Goal: Task Accomplishment & Management: Manage account settings

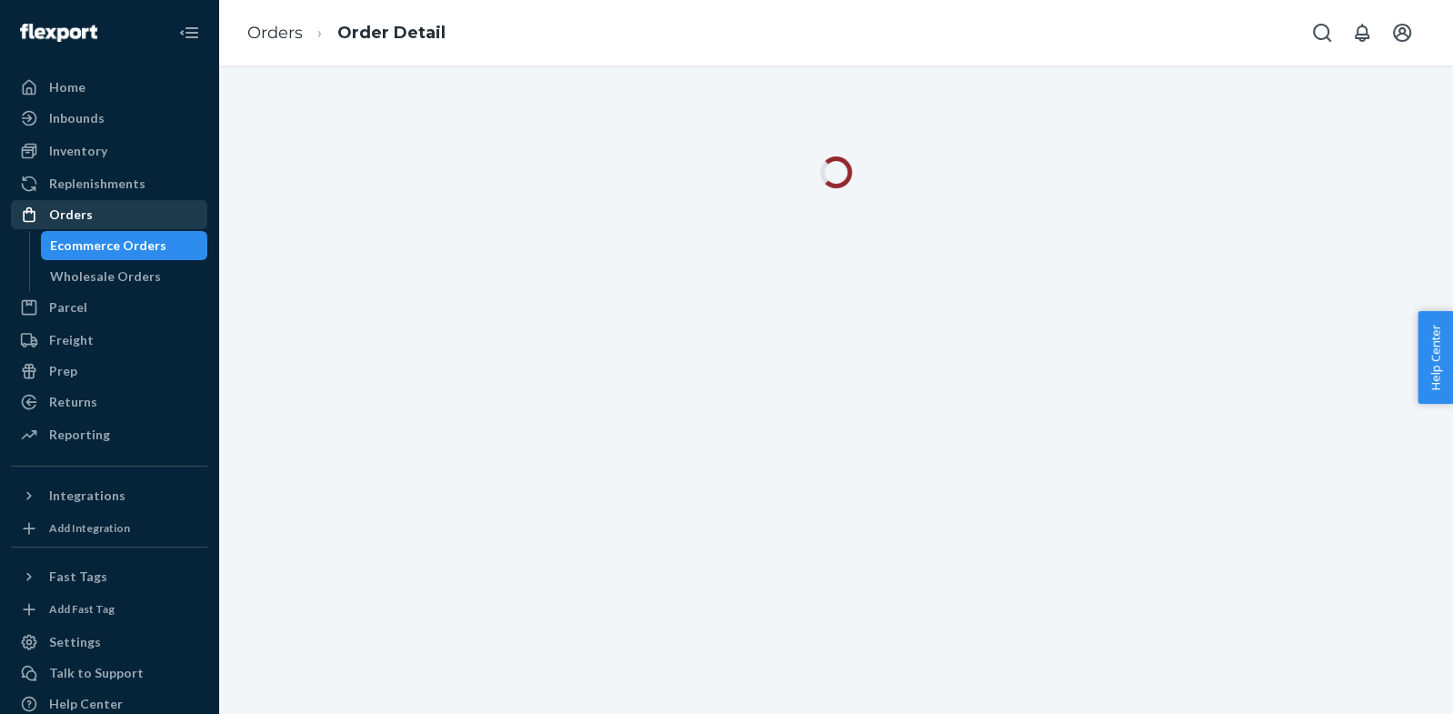
click at [90, 215] on div "Orders" at bounding box center [109, 214] width 193 height 25
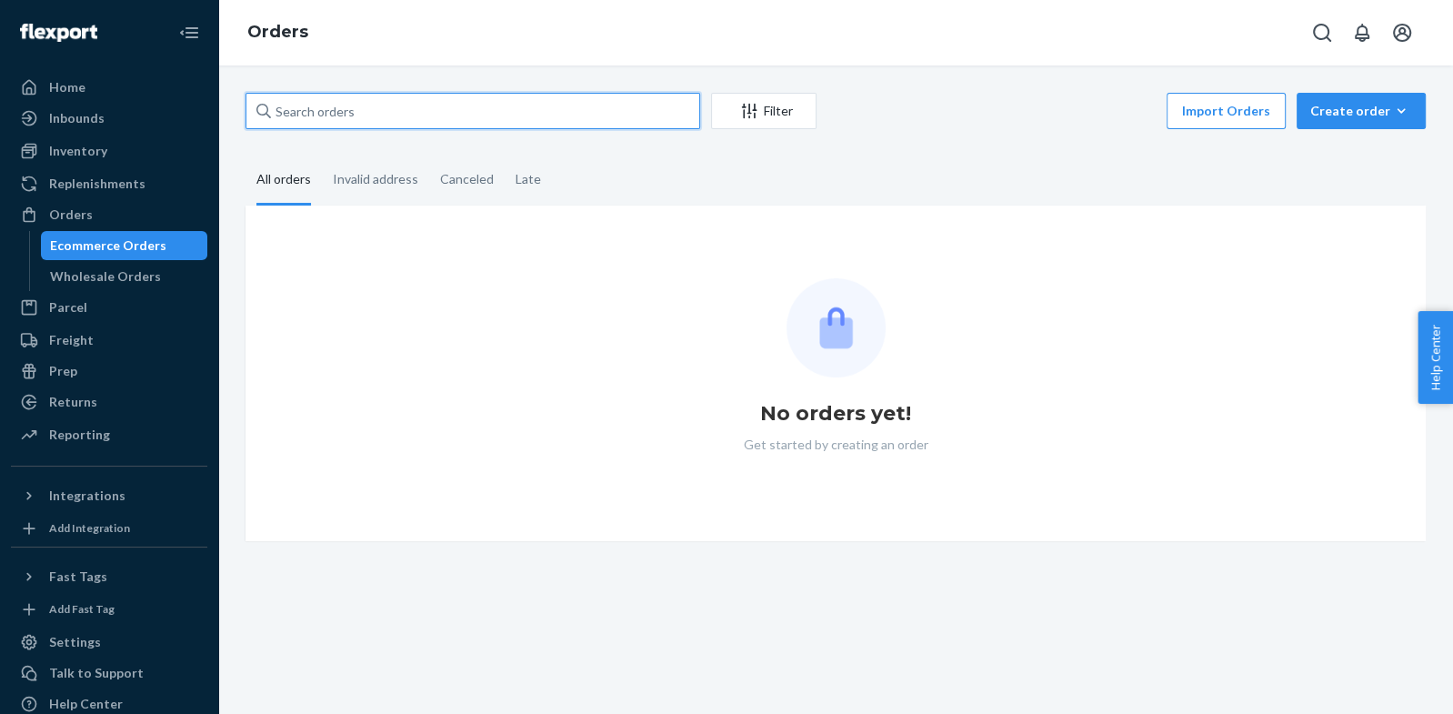
click at [304, 101] on input "text" at bounding box center [472, 111] width 455 height 36
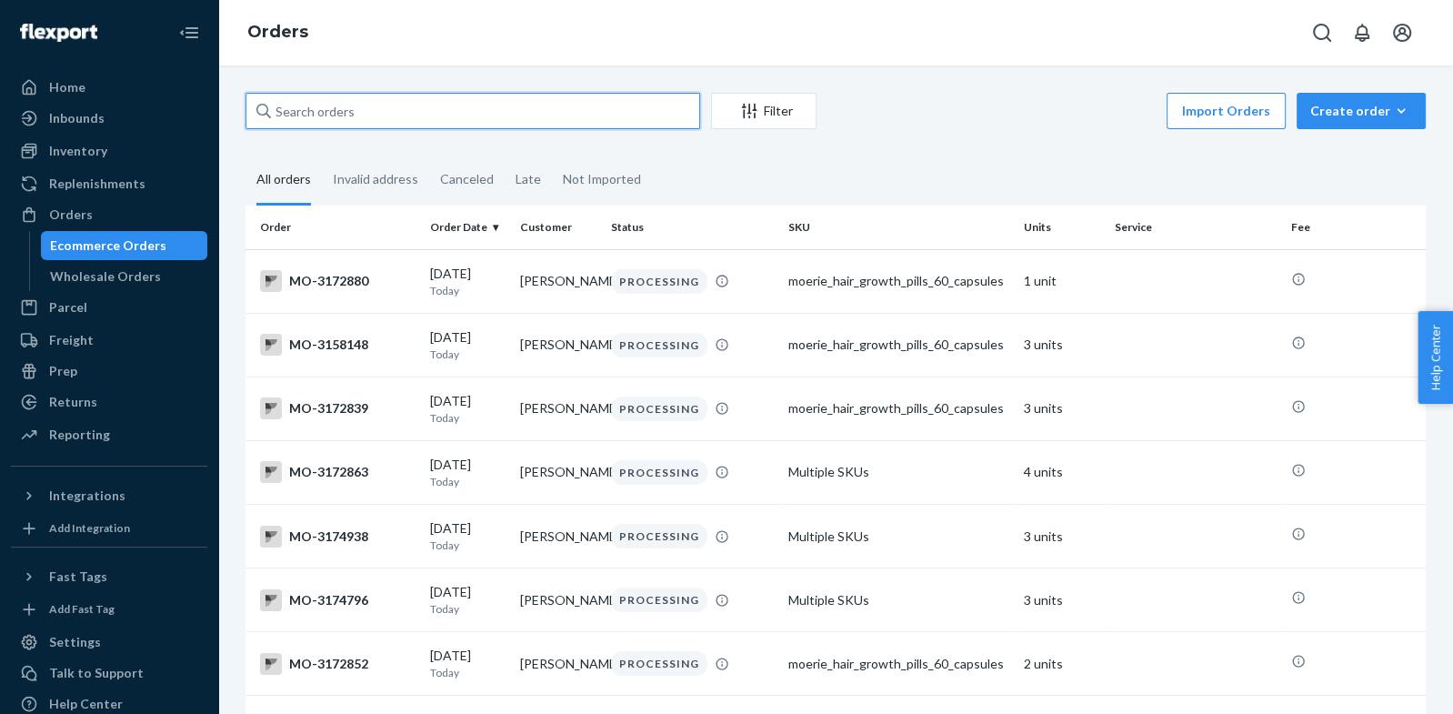
paste input "[PERSON_NAME]"
type input "[PERSON_NAME]"
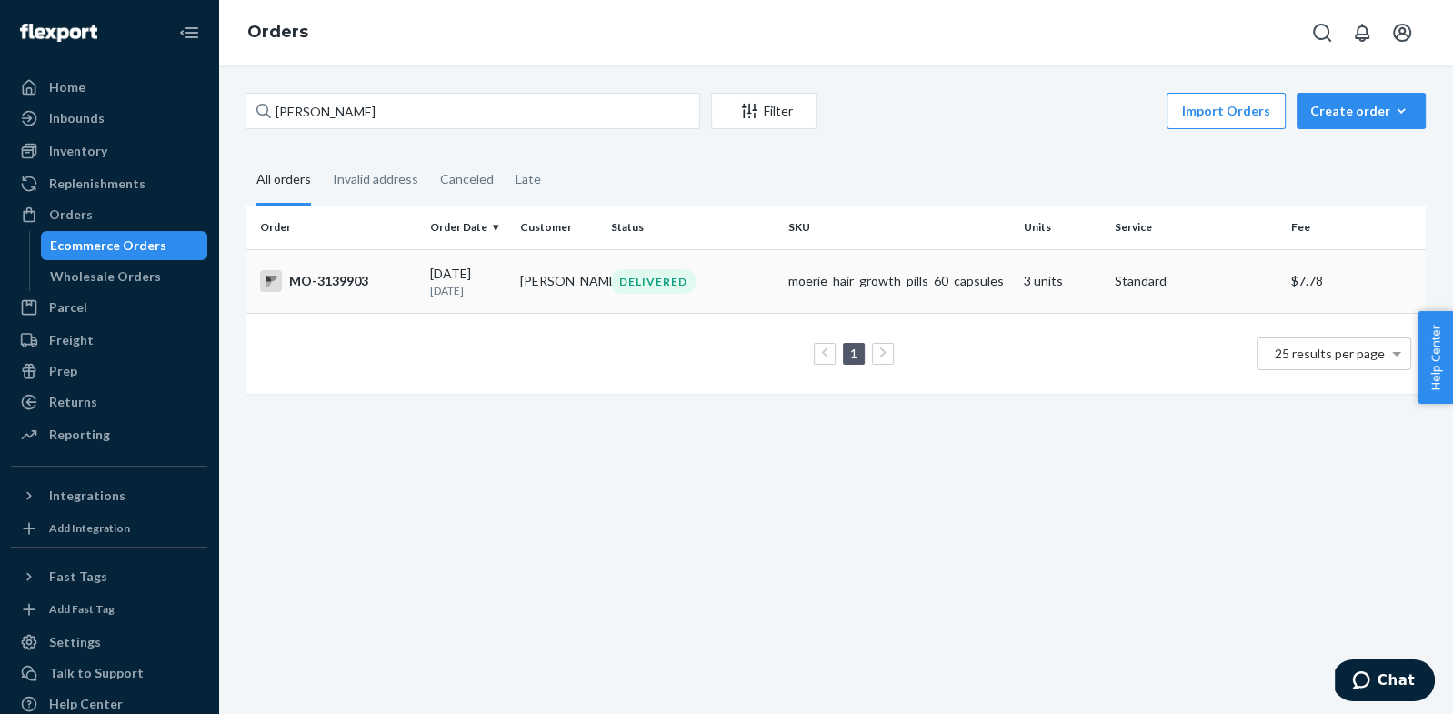
click at [306, 282] on div "MO-3139903" at bounding box center [337, 281] width 155 height 22
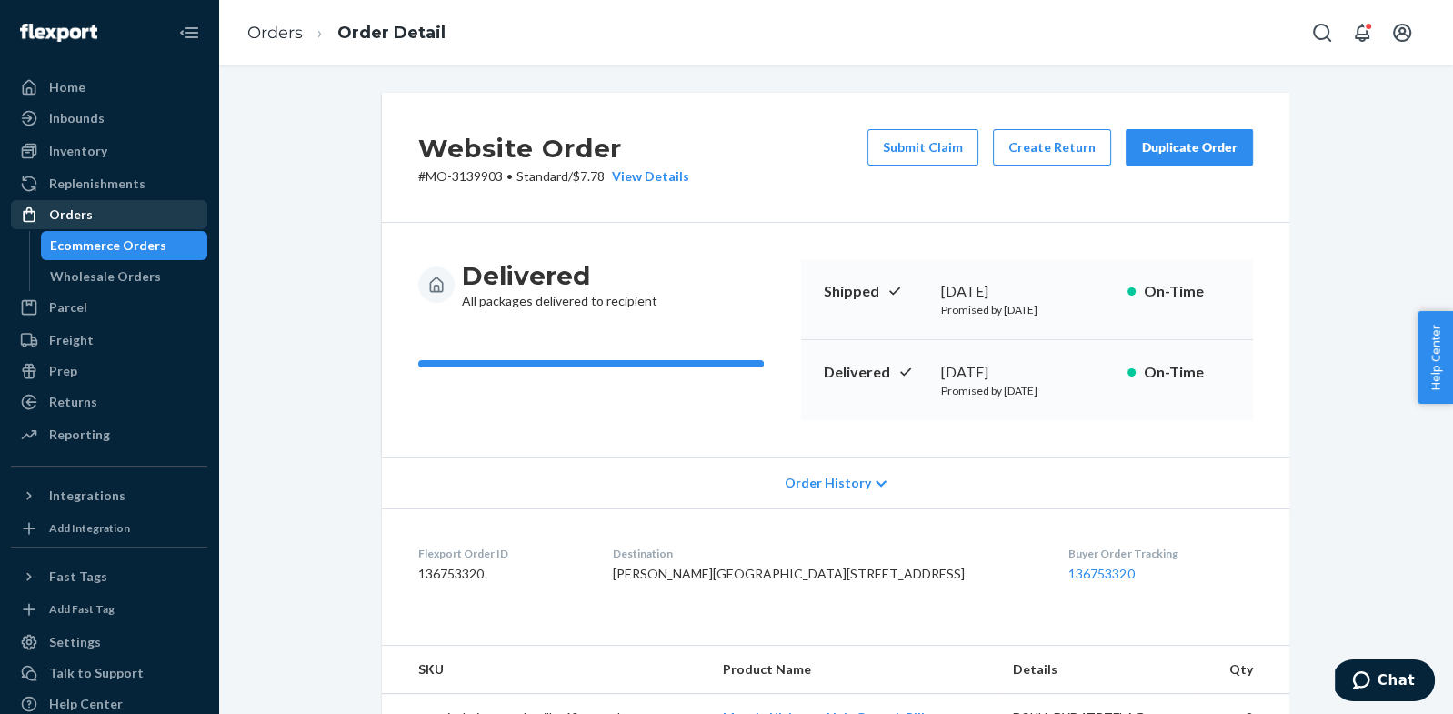
click at [140, 213] on div "Orders" at bounding box center [109, 214] width 193 height 25
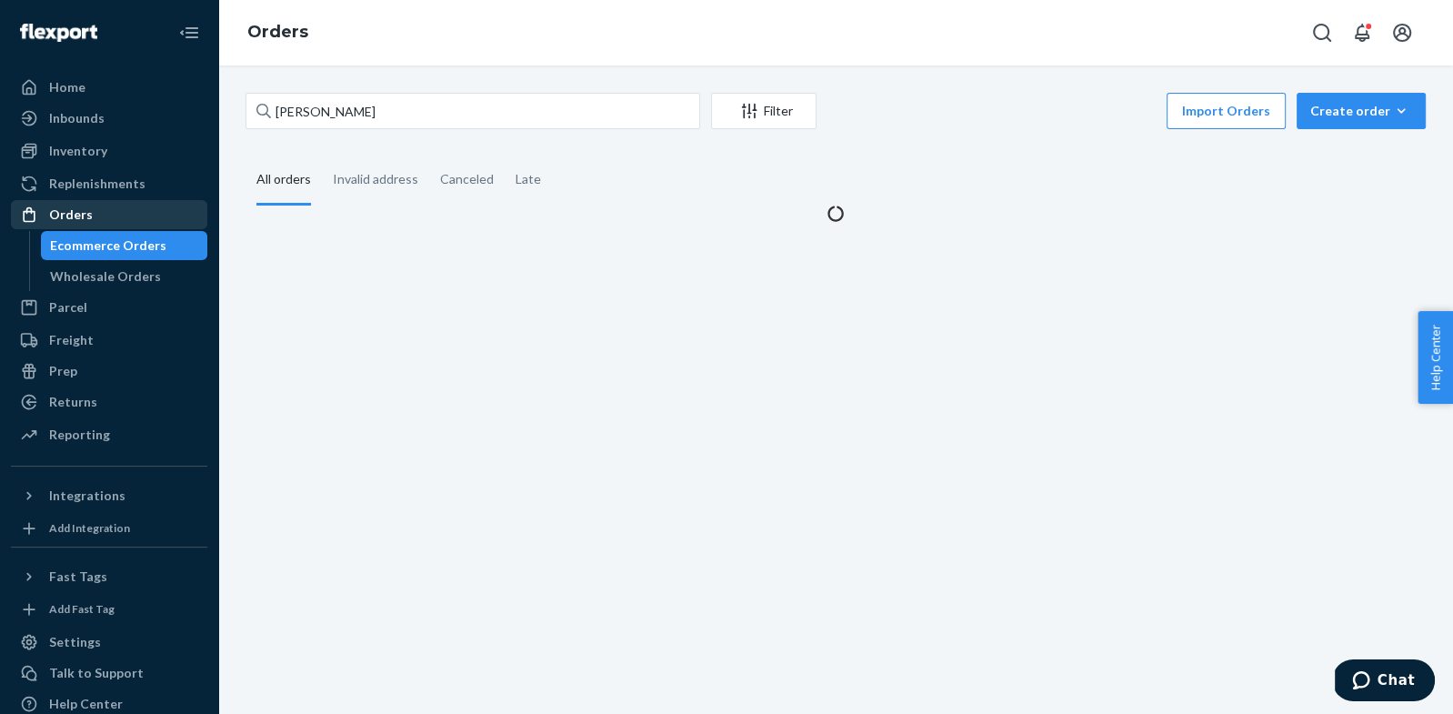
click at [140, 213] on div "Orders" at bounding box center [109, 214] width 193 height 25
click at [311, 110] on input "Courie Moore" at bounding box center [472, 111] width 455 height 36
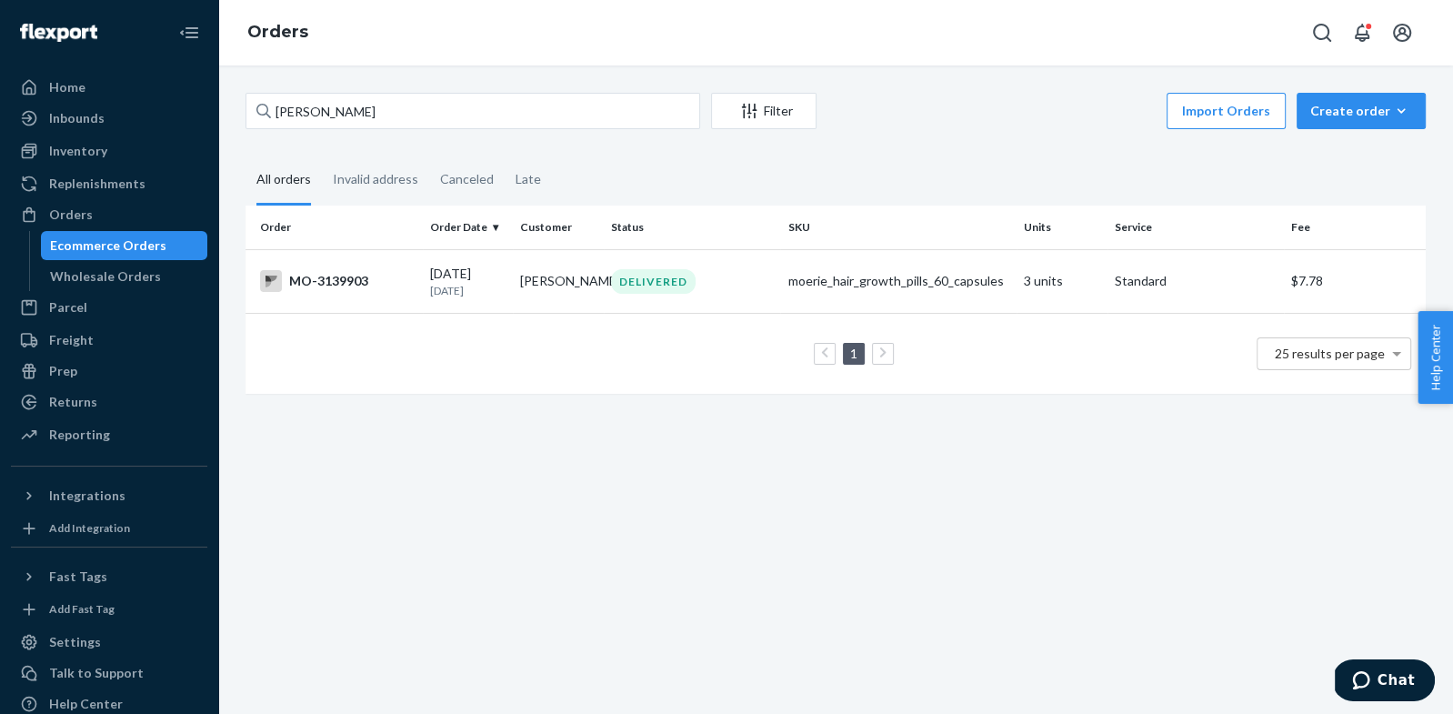
drag, startPoint x: 360, startPoint y: 183, endPoint x: 286, endPoint y: 184, distance: 73.6
click at [356, 183] on div "Invalid address" at bounding box center [375, 178] width 85 height 47
click at [281, 185] on div "All orders" at bounding box center [283, 180] width 55 height 50
click at [245, 155] on input "All orders" at bounding box center [245, 155] width 0 height 0
click at [377, 185] on div "Invalid address" at bounding box center [375, 180] width 85 height 50
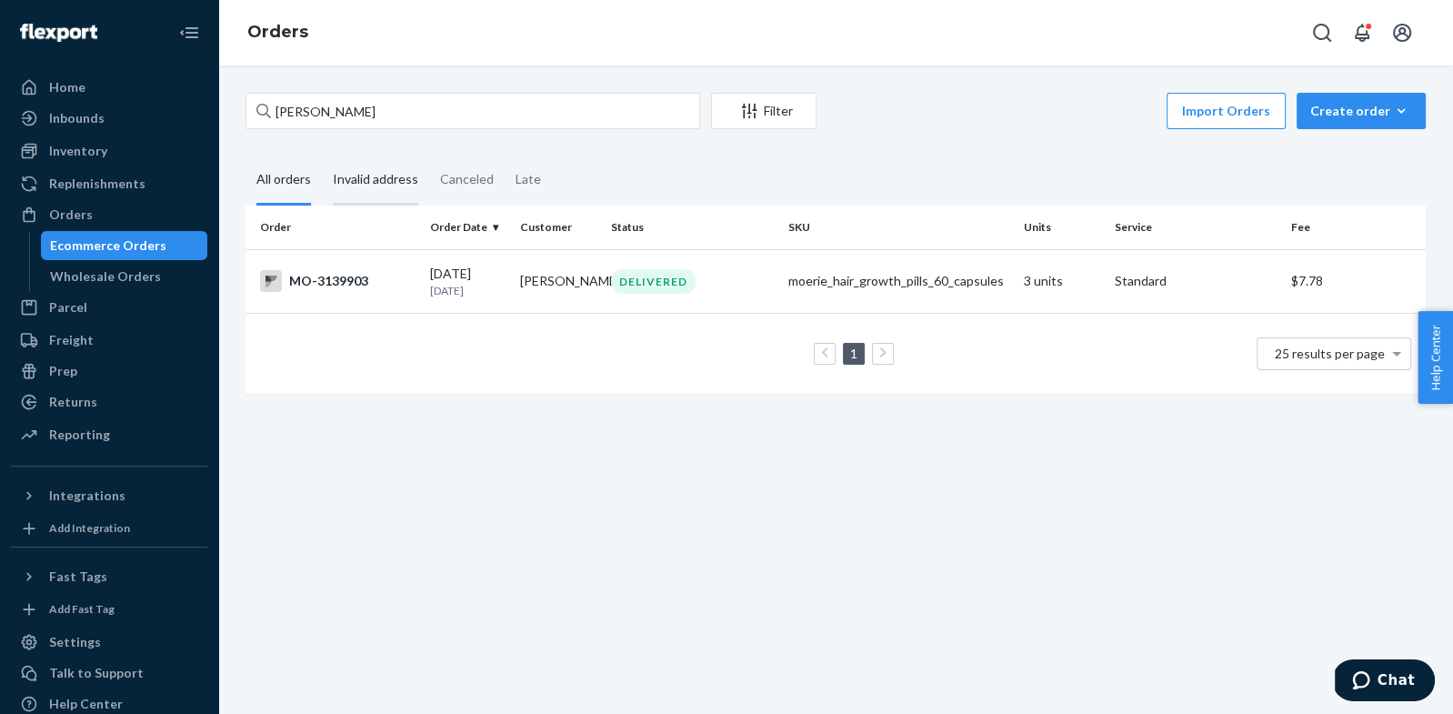
click at [322, 155] on input "Invalid address" at bounding box center [322, 155] width 0 height 0
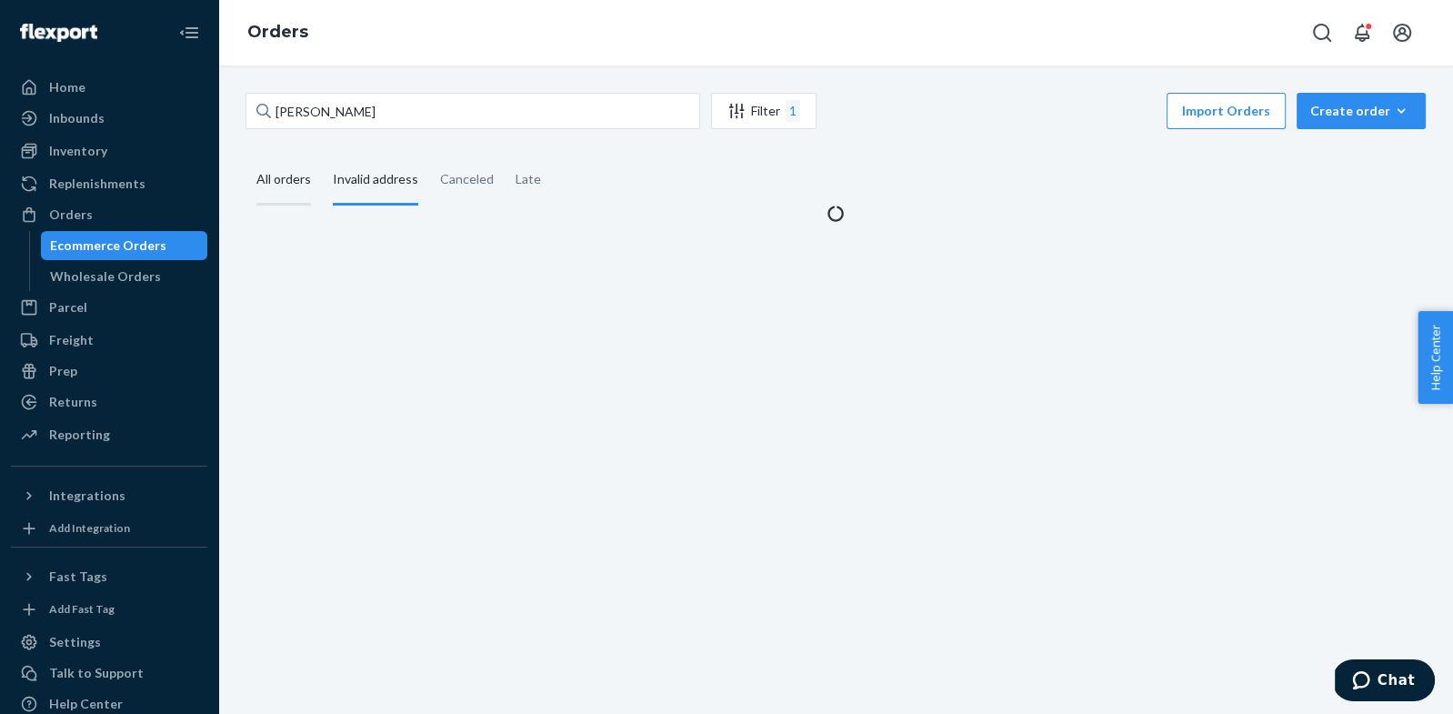
drag, startPoint x: 290, startPoint y: 189, endPoint x: 275, endPoint y: 185, distance: 15.9
click at [290, 189] on div "All orders" at bounding box center [283, 180] width 55 height 50
click at [245, 155] on input "All orders" at bounding box center [245, 155] width 0 height 0
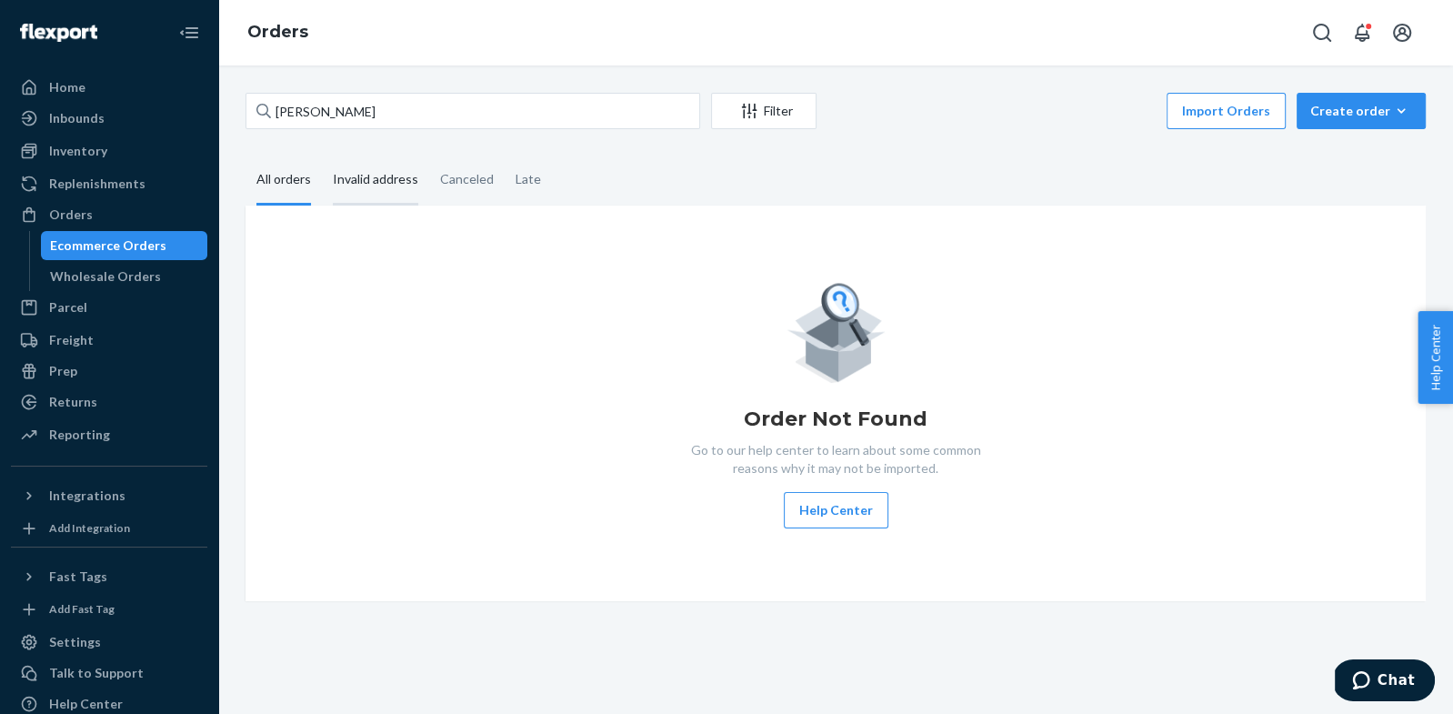
click at [349, 170] on div "Invalid address" at bounding box center [375, 180] width 85 height 50
click at [322, 155] on input "Invalid address" at bounding box center [322, 155] width 0 height 0
click at [290, 176] on div "All orders" at bounding box center [283, 180] width 55 height 50
click at [245, 155] on input "All orders" at bounding box center [245, 155] width 0 height 0
click at [376, 196] on div "Invalid address" at bounding box center [375, 180] width 85 height 50
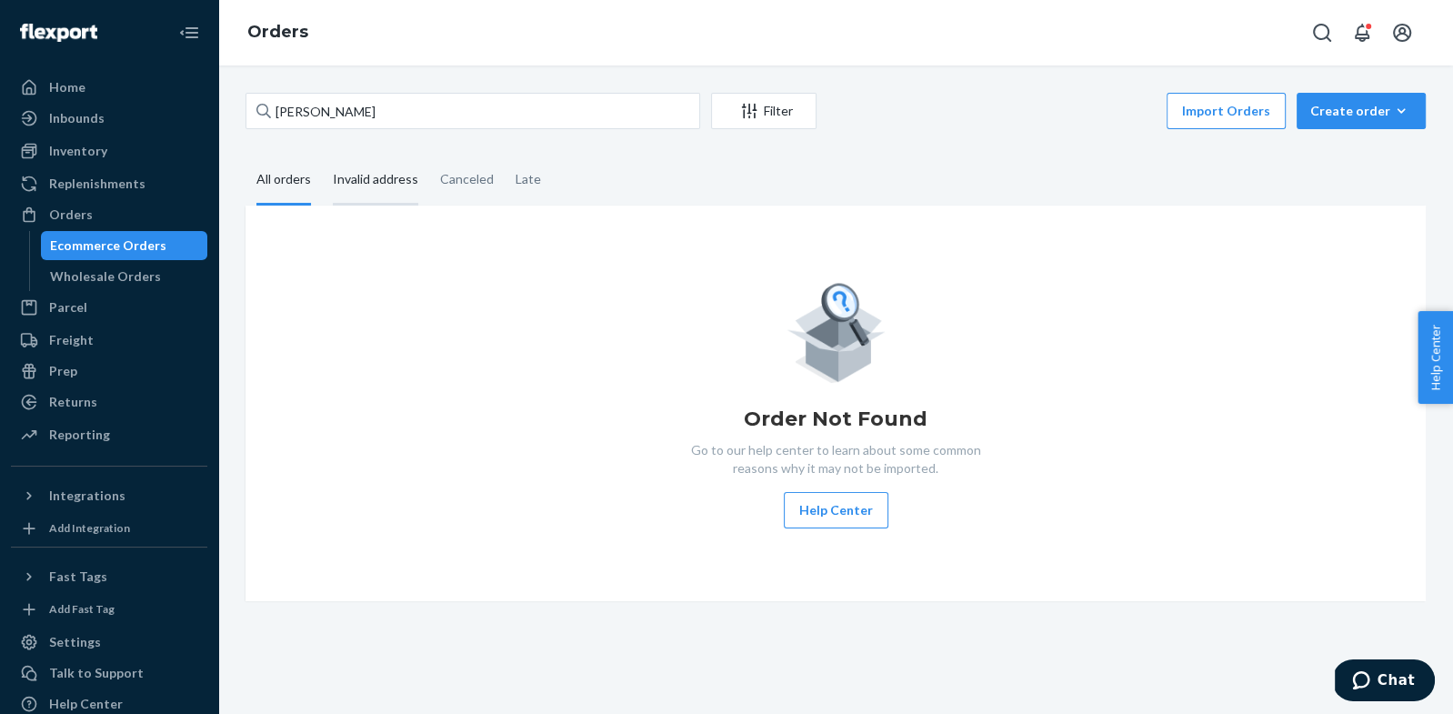
click at [322, 155] on input "Invalid address" at bounding box center [322, 155] width 0 height 0
click at [302, 187] on div "All orders" at bounding box center [283, 180] width 55 height 50
click at [245, 155] on input "All orders" at bounding box center [245, 155] width 0 height 0
click at [335, 355] on div "Order Not Found Go to our help center to learn about some common reasons why it…" at bounding box center [835, 403] width 1151 height 250
drag, startPoint x: 345, startPoint y: 195, endPoint x: 291, endPoint y: 187, distance: 54.3
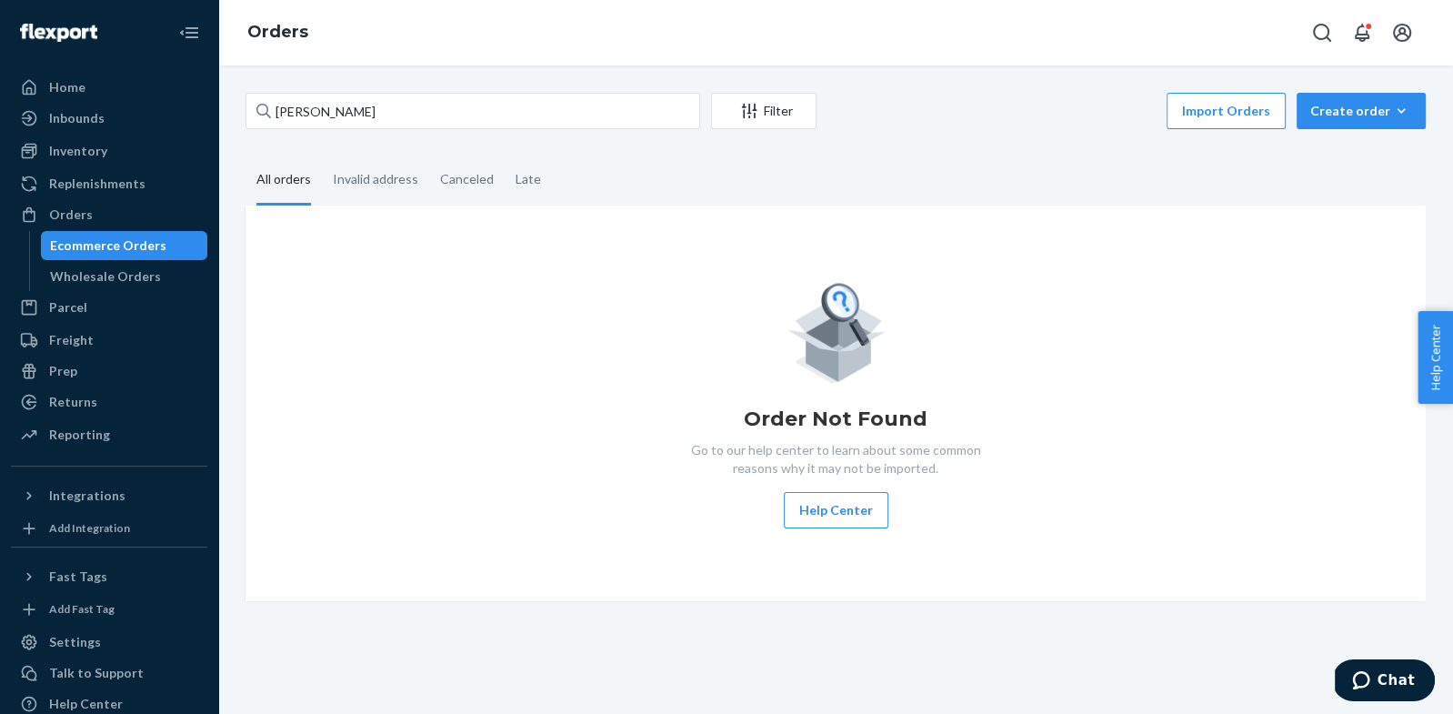
click at [344, 195] on div "Invalid address" at bounding box center [375, 178] width 85 height 47
click at [322, 155] on input "Invalid address" at bounding box center [322, 155] width 0 height 0
click at [288, 186] on div "All orders" at bounding box center [283, 180] width 55 height 50
click at [245, 155] on input "All orders" at bounding box center [245, 155] width 0 height 0
click at [357, 197] on div "Invalid address" at bounding box center [375, 180] width 85 height 50
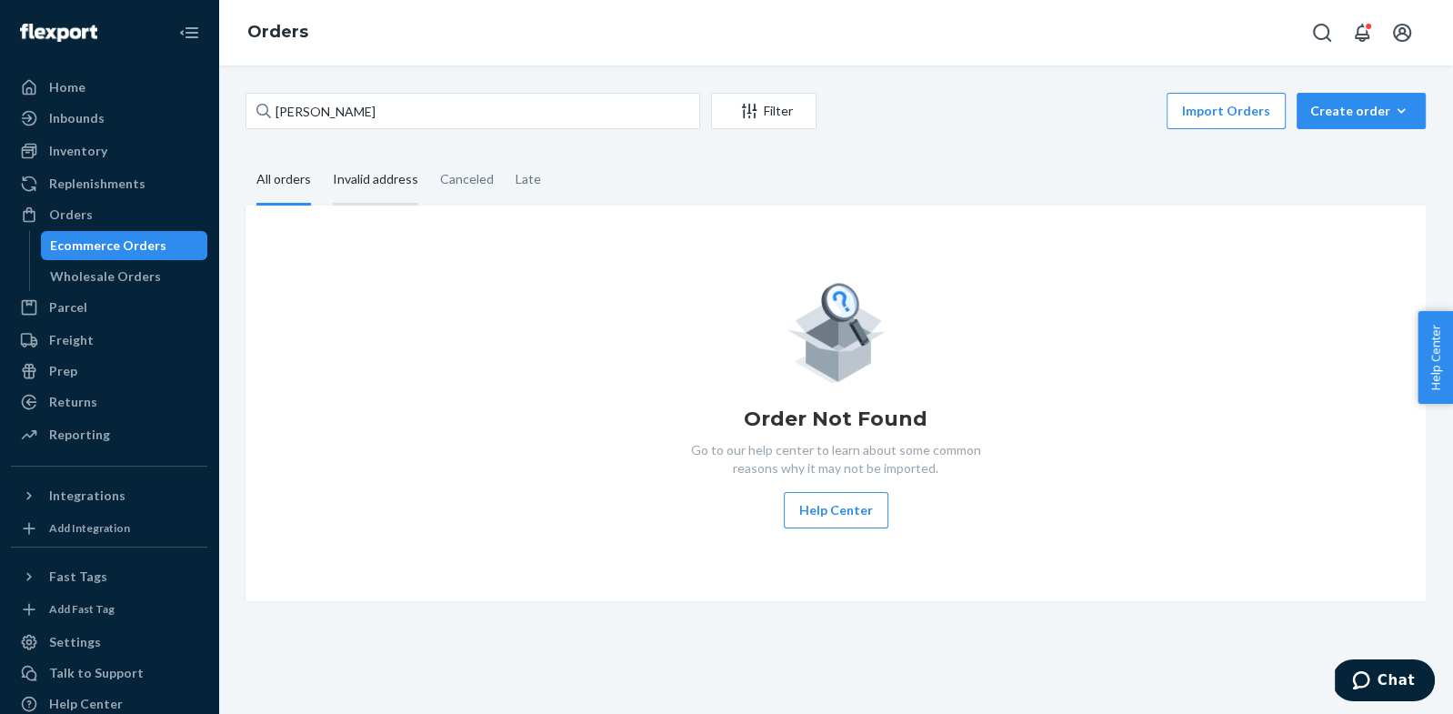
click at [322, 155] on input "Invalid address" at bounding box center [322, 155] width 0 height 0
click at [302, 188] on div "All orders" at bounding box center [283, 180] width 55 height 50
click at [245, 155] on input "All orders" at bounding box center [245, 155] width 0 height 0
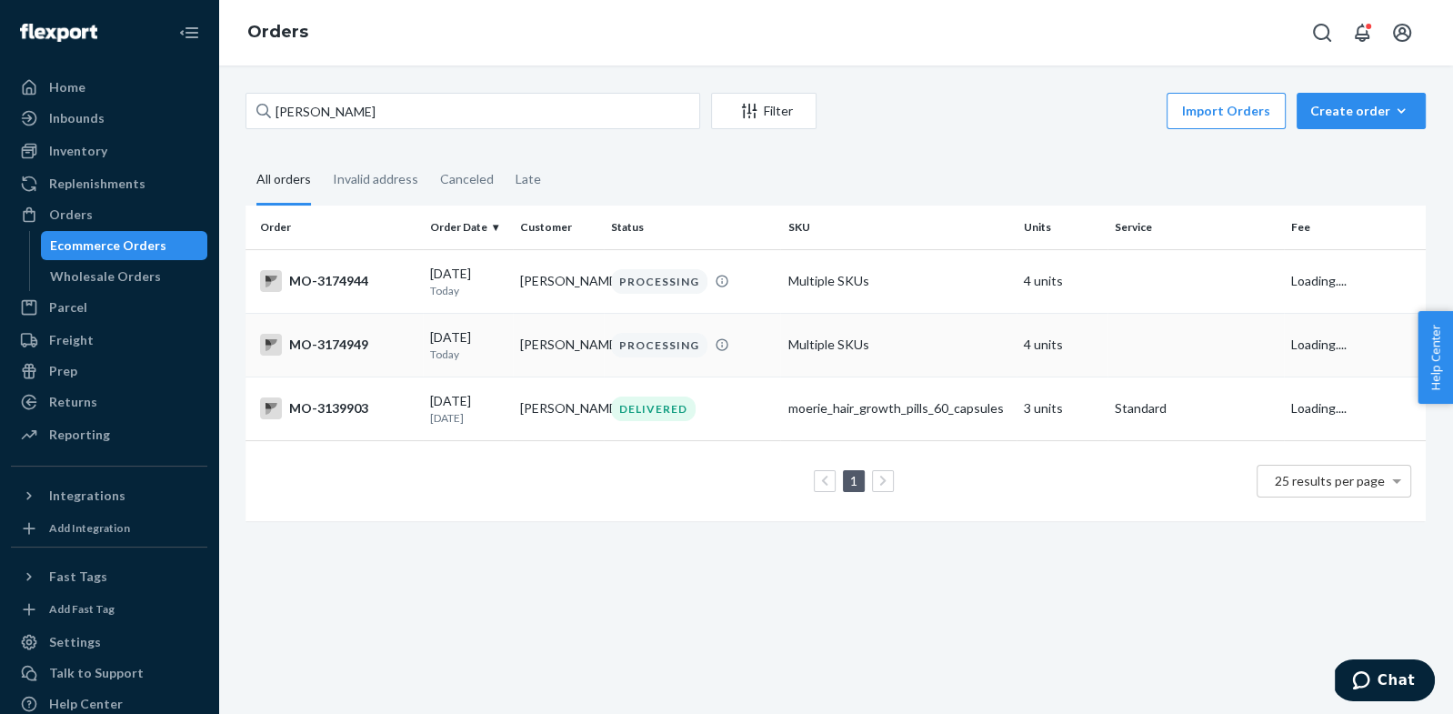
click at [391, 363] on td "MO-3174949" at bounding box center [333, 345] width 177 height 64
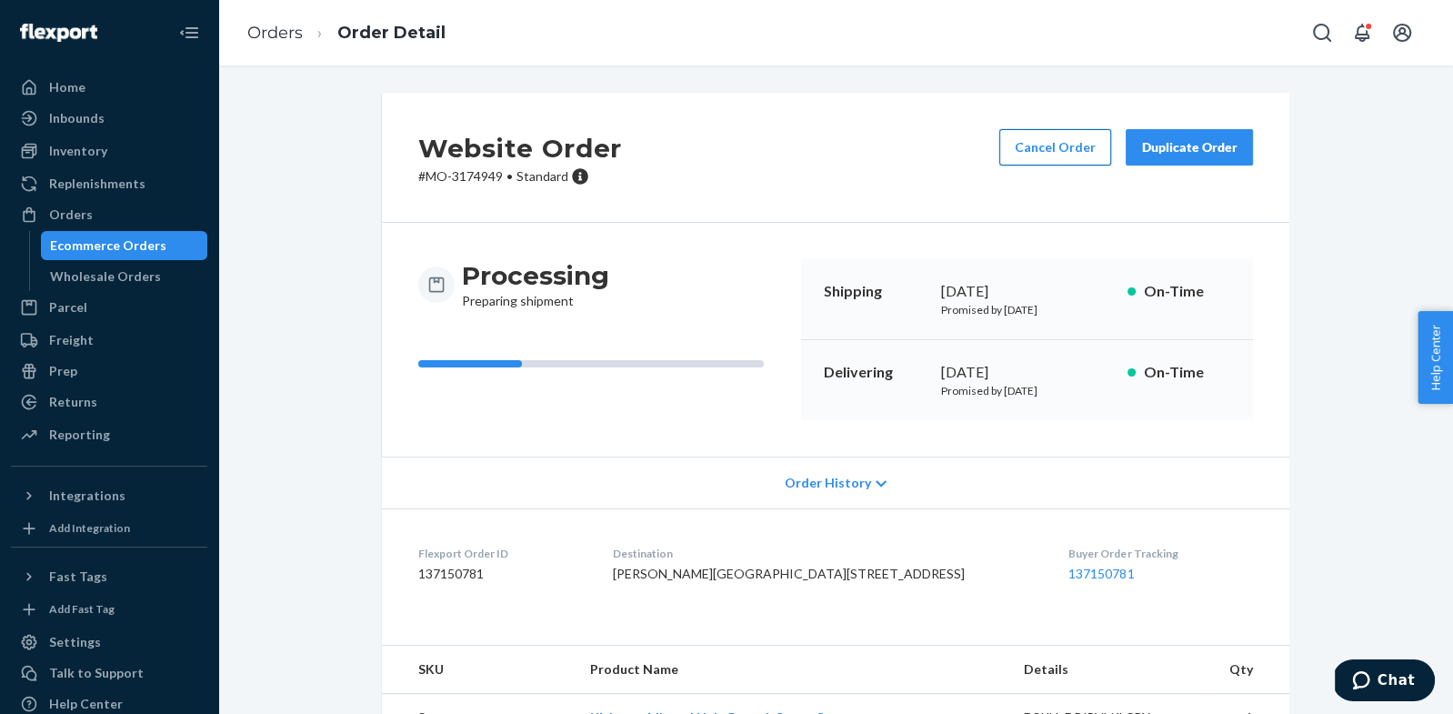
click at [1025, 142] on button "Cancel Order" at bounding box center [1055, 147] width 112 height 36
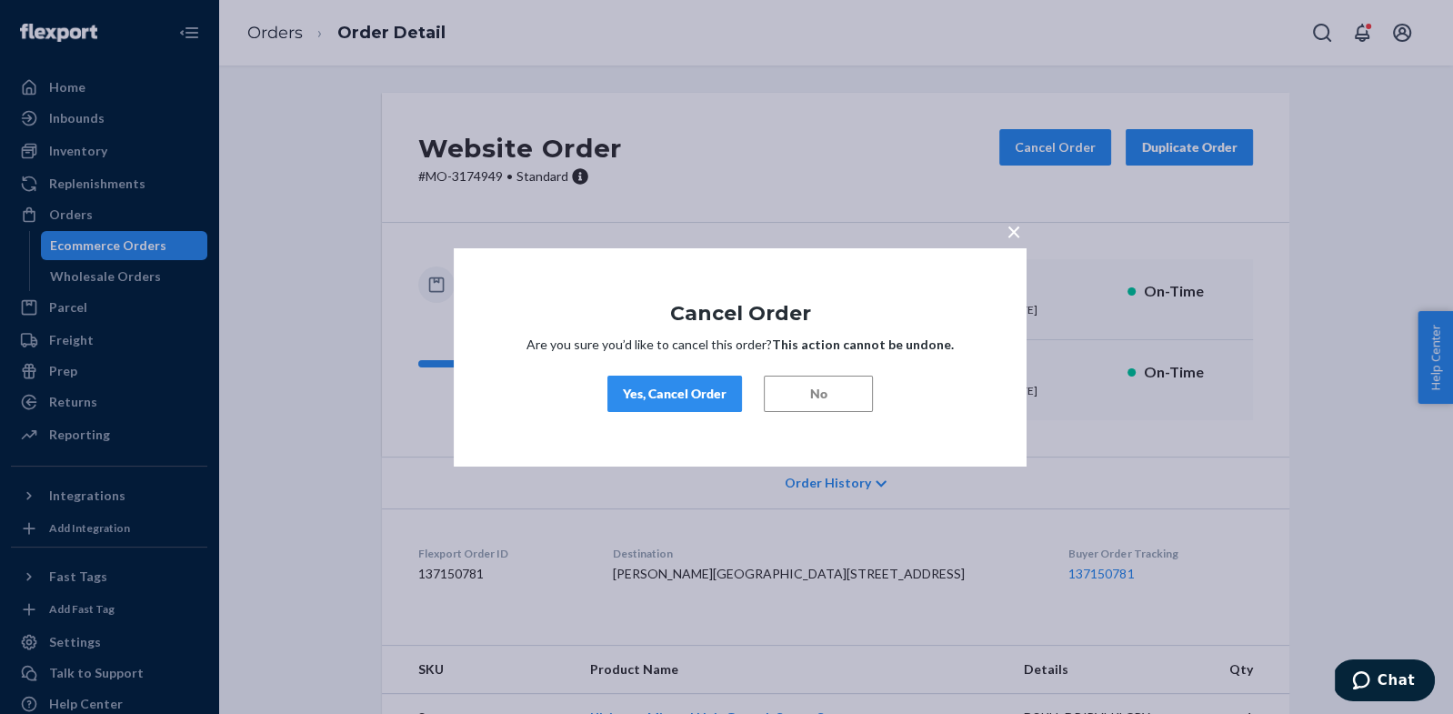
click at [728, 400] on button "Yes, Cancel Order" at bounding box center [674, 393] width 135 height 36
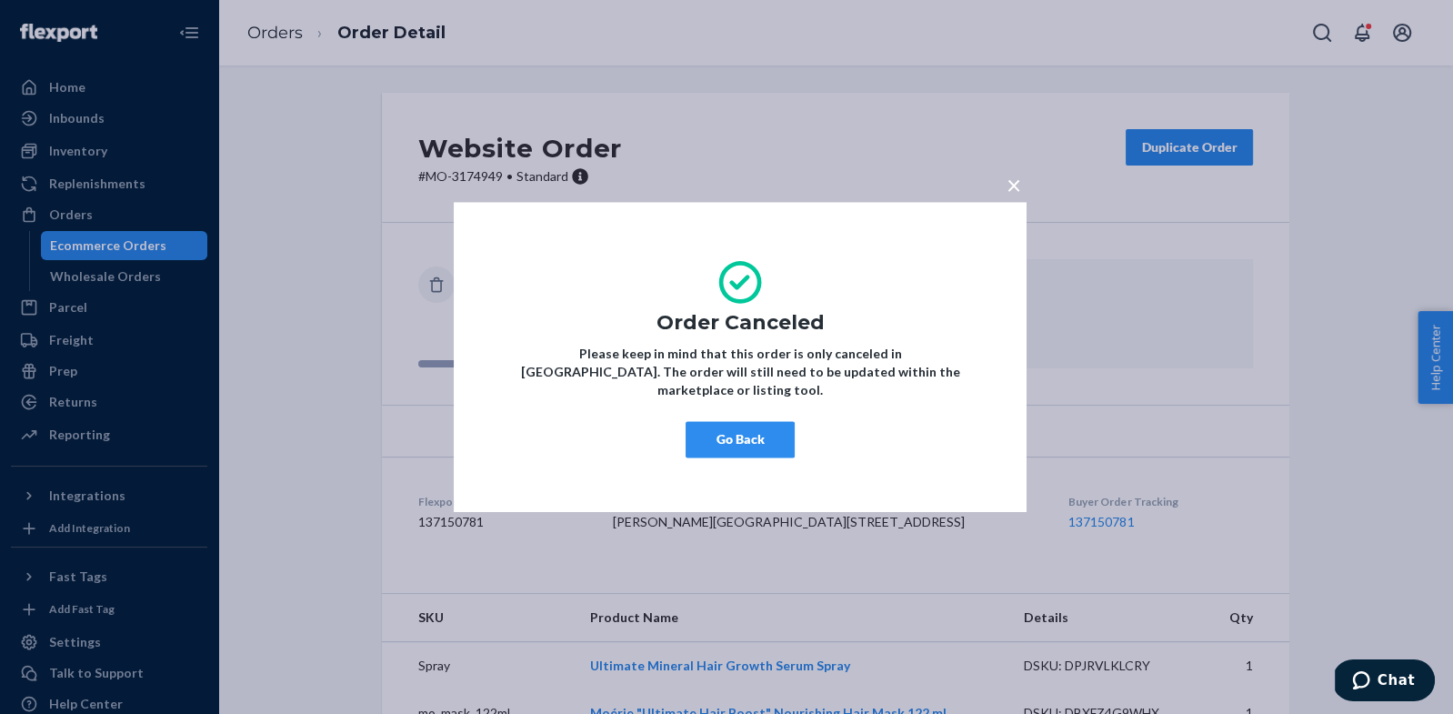
click at [776, 421] on button "Go Back" at bounding box center [739, 439] width 109 height 36
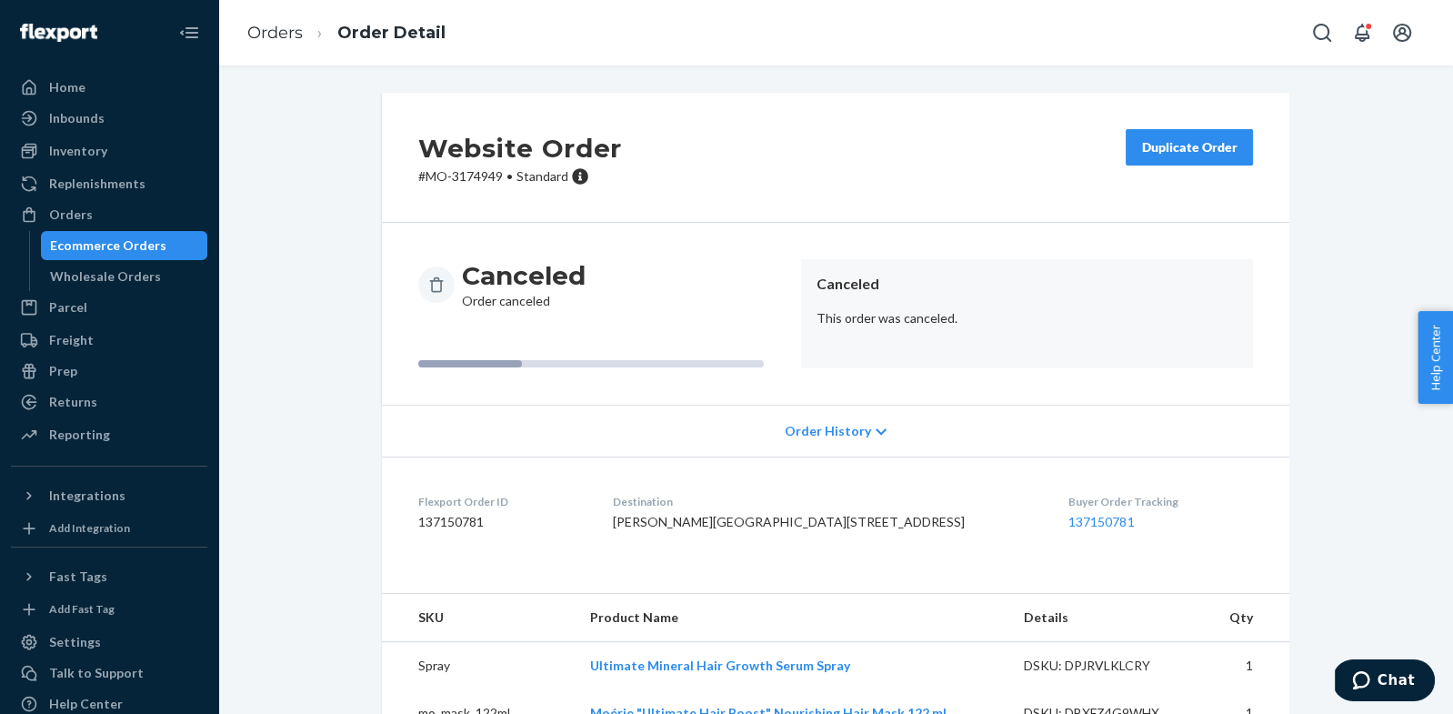
click at [708, 519] on span "Courie Moore 1016 County Road 307 New Albany, MS 38652-9010 US" at bounding box center [789, 521] width 352 height 15
click at [708, 520] on span "Courie Moore 1016 County Road 307 New Albany, MS 38652-9010 US" at bounding box center [789, 521] width 352 height 15
copy span "Courie Moore"
click at [105, 211] on div "Orders" at bounding box center [109, 214] width 193 height 25
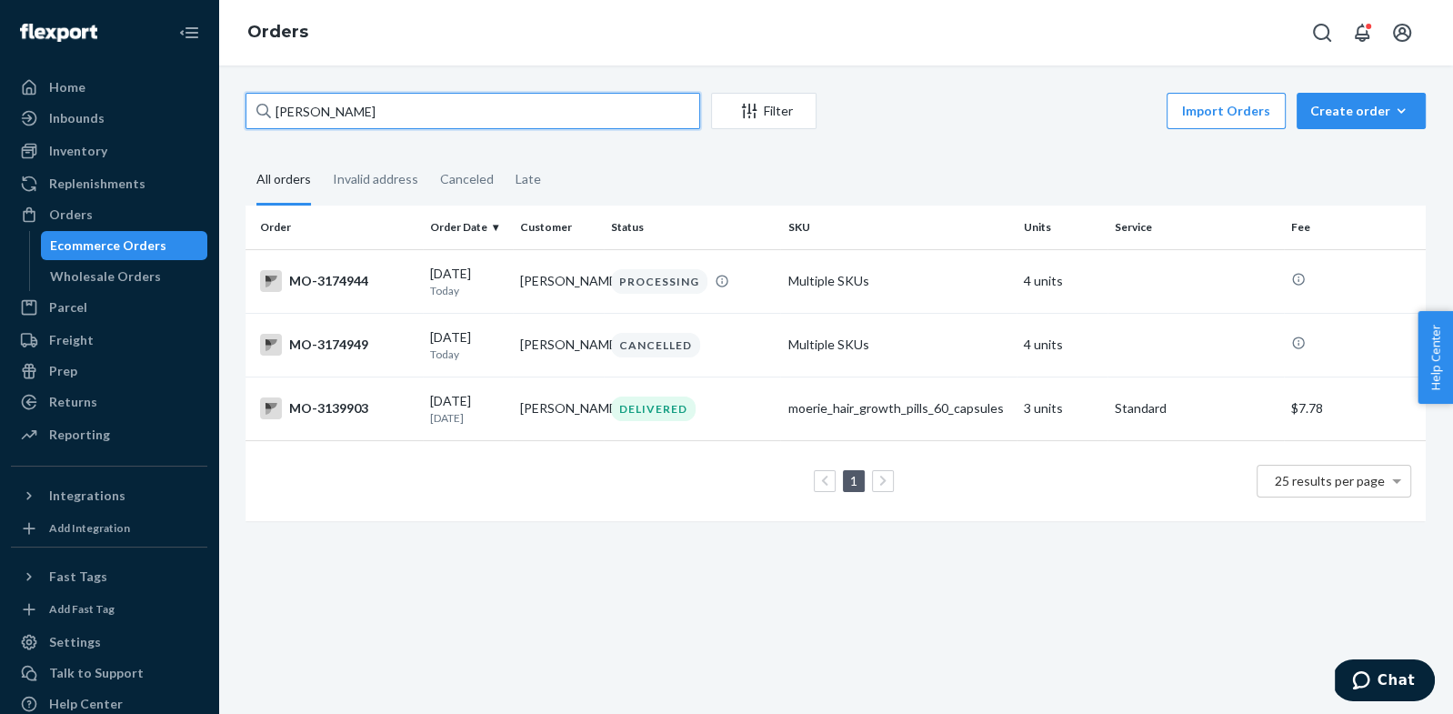
click at [307, 114] on input "Courie Moore" at bounding box center [472, 111] width 455 height 36
paste input "Irina Shpak"
type input "Irina Shpak"
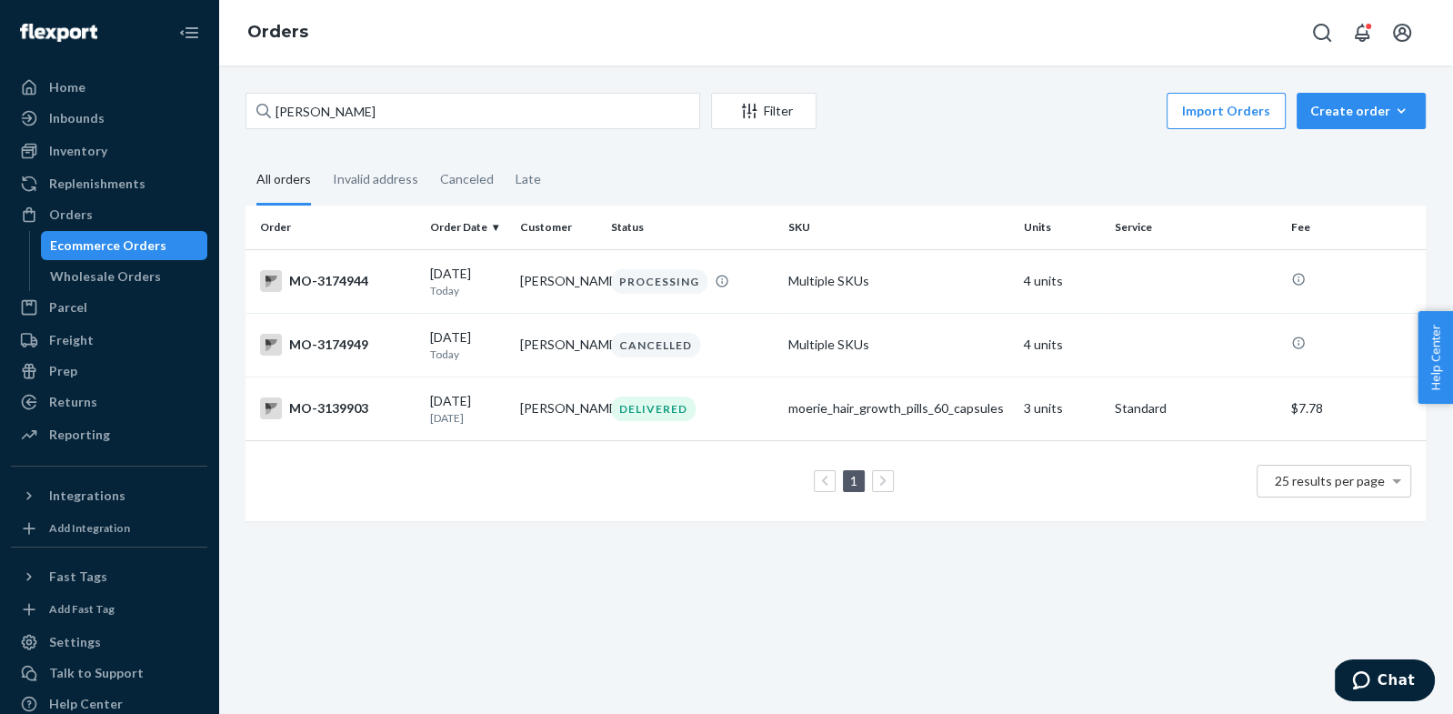
click at [308, 146] on div "Irina Shpak Filter Import Orders Create order Ecommerce order Removal order All…" at bounding box center [835, 316] width 1207 height 446
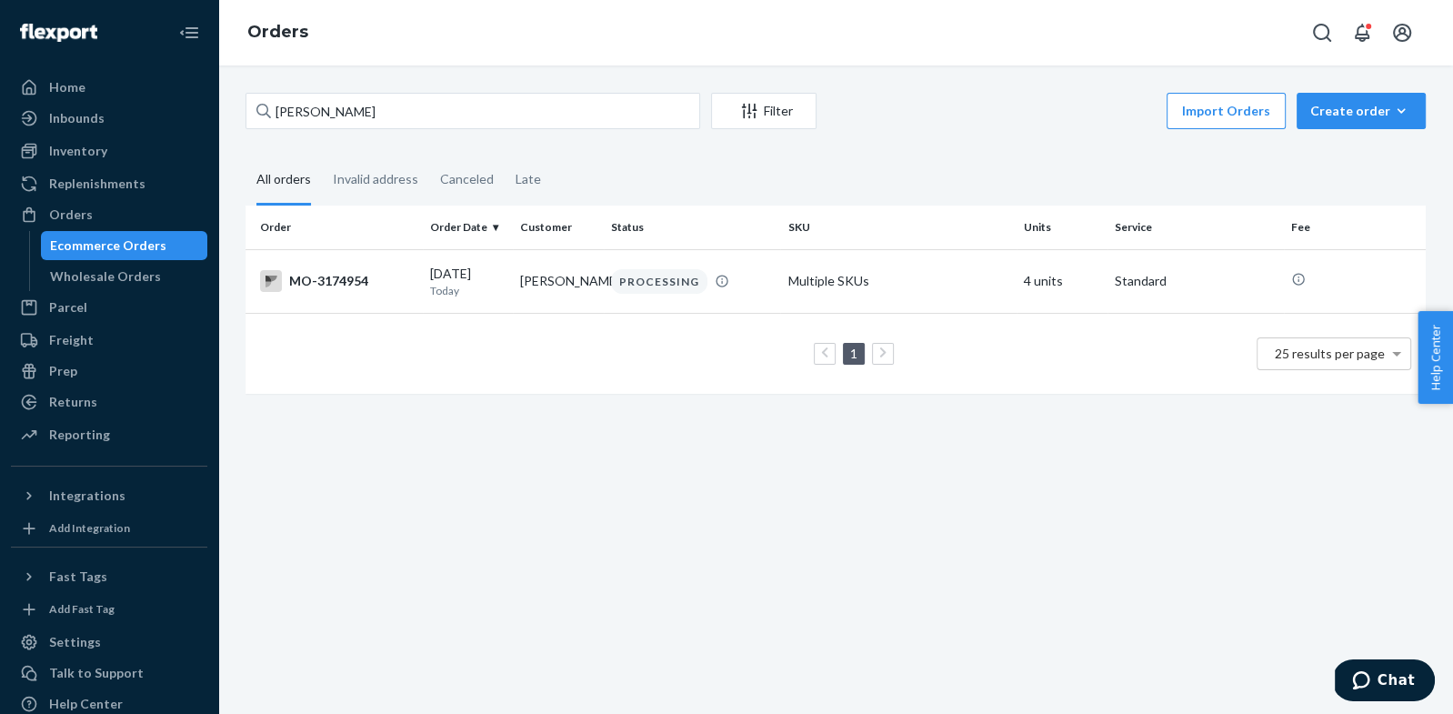
click at [391, 289] on div "MO-3174954" at bounding box center [337, 281] width 155 height 22
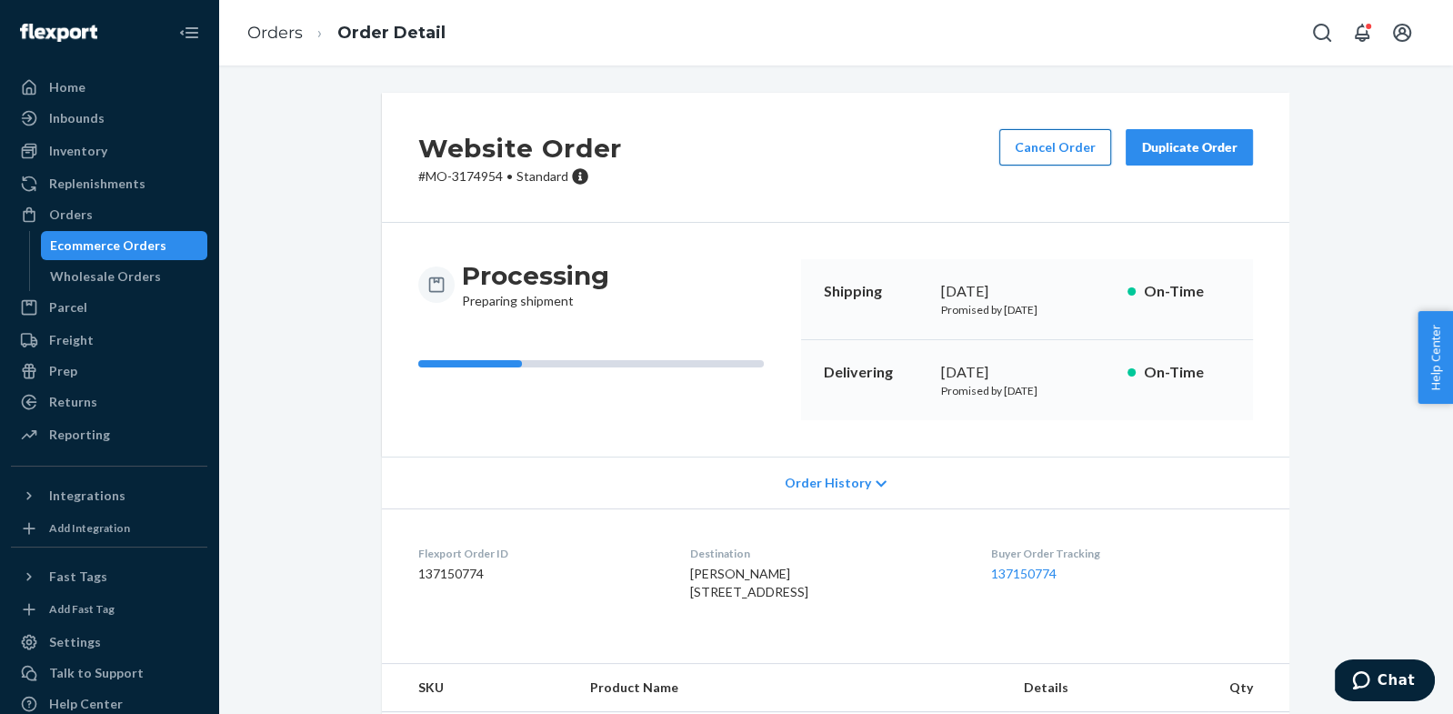
click at [1090, 136] on button "Cancel Order" at bounding box center [1055, 147] width 112 height 36
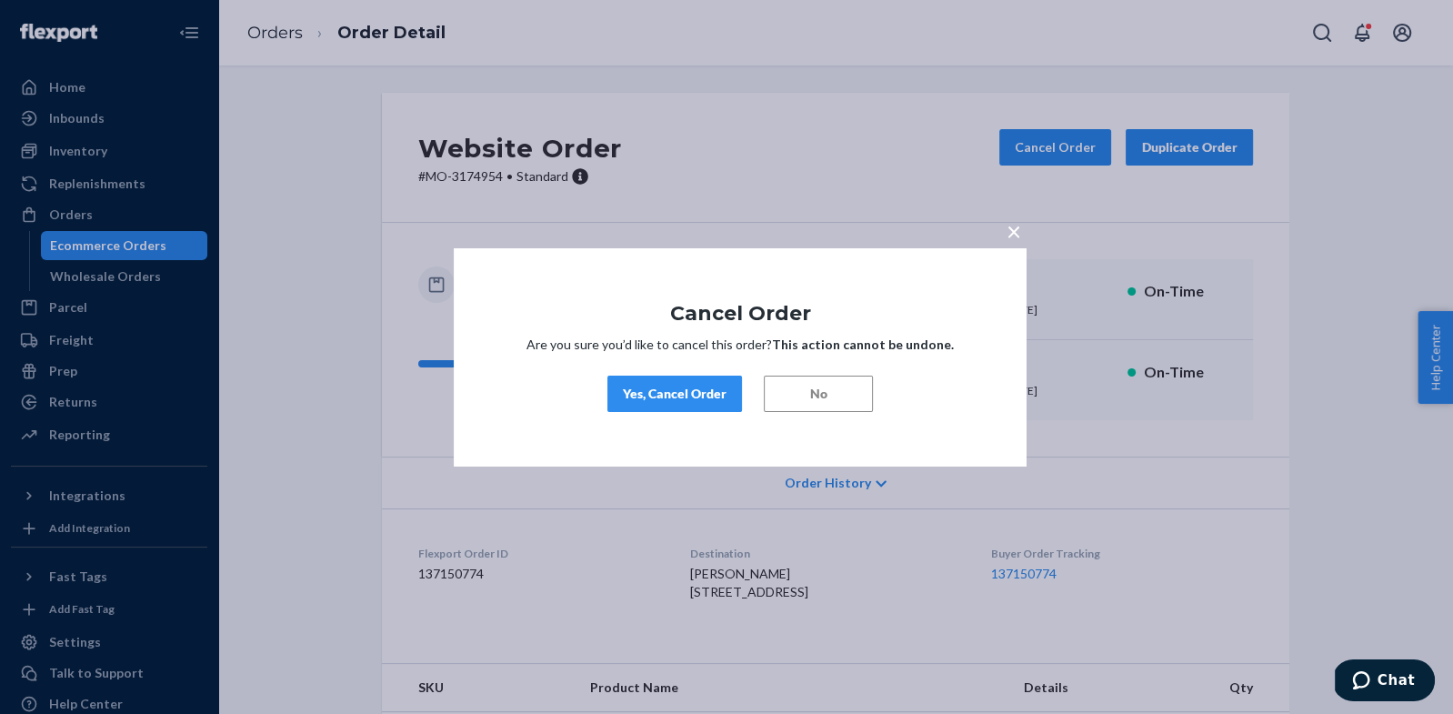
click at [702, 387] on div "Yes, Cancel Order" at bounding box center [675, 394] width 104 height 18
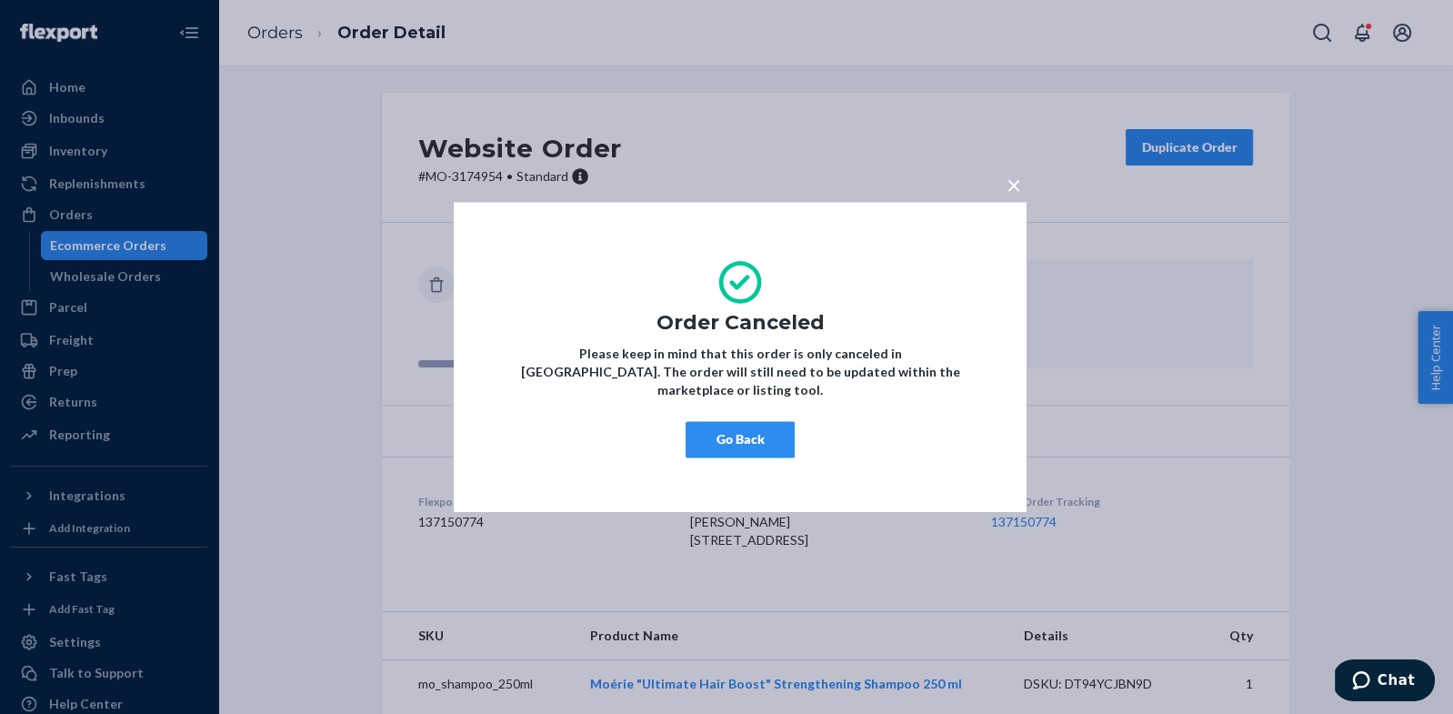
click at [735, 433] on button "Go Back" at bounding box center [739, 439] width 109 height 36
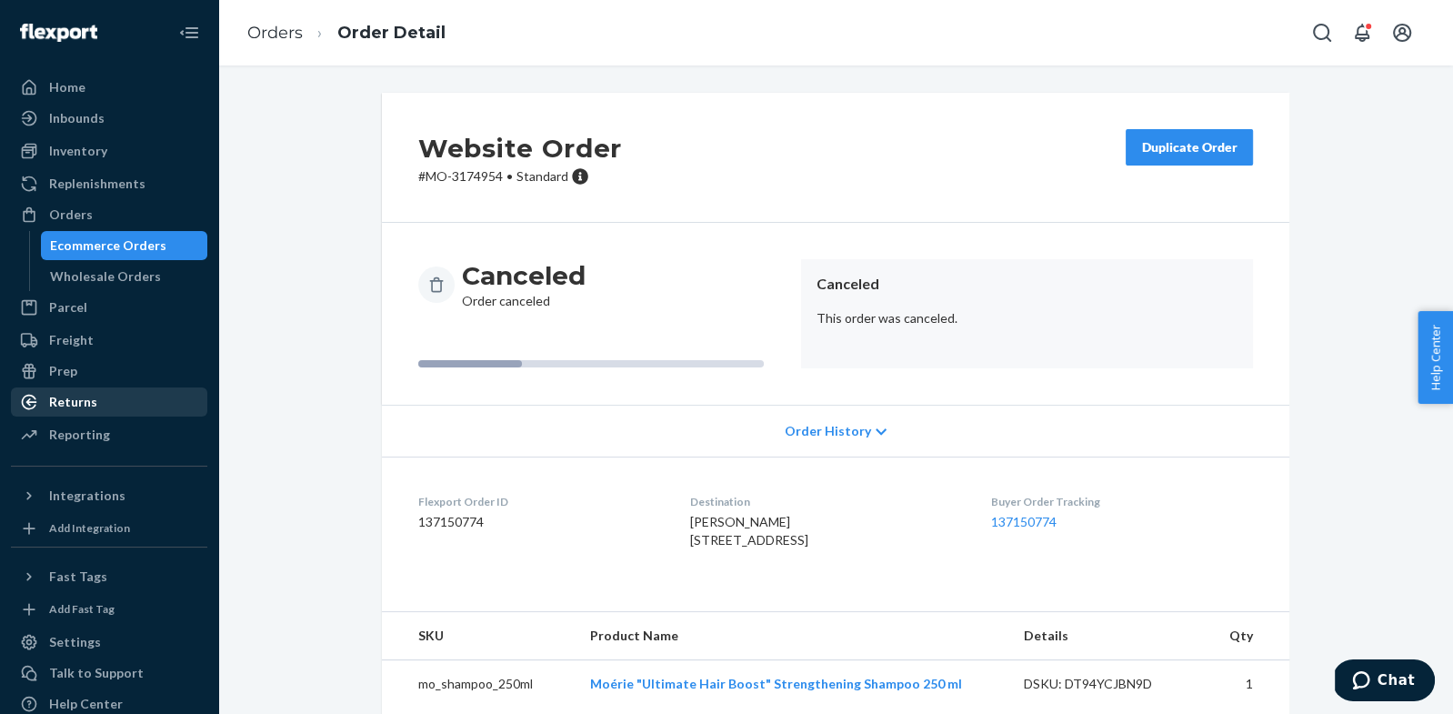
click at [88, 404] on div "Returns" at bounding box center [73, 402] width 48 height 18
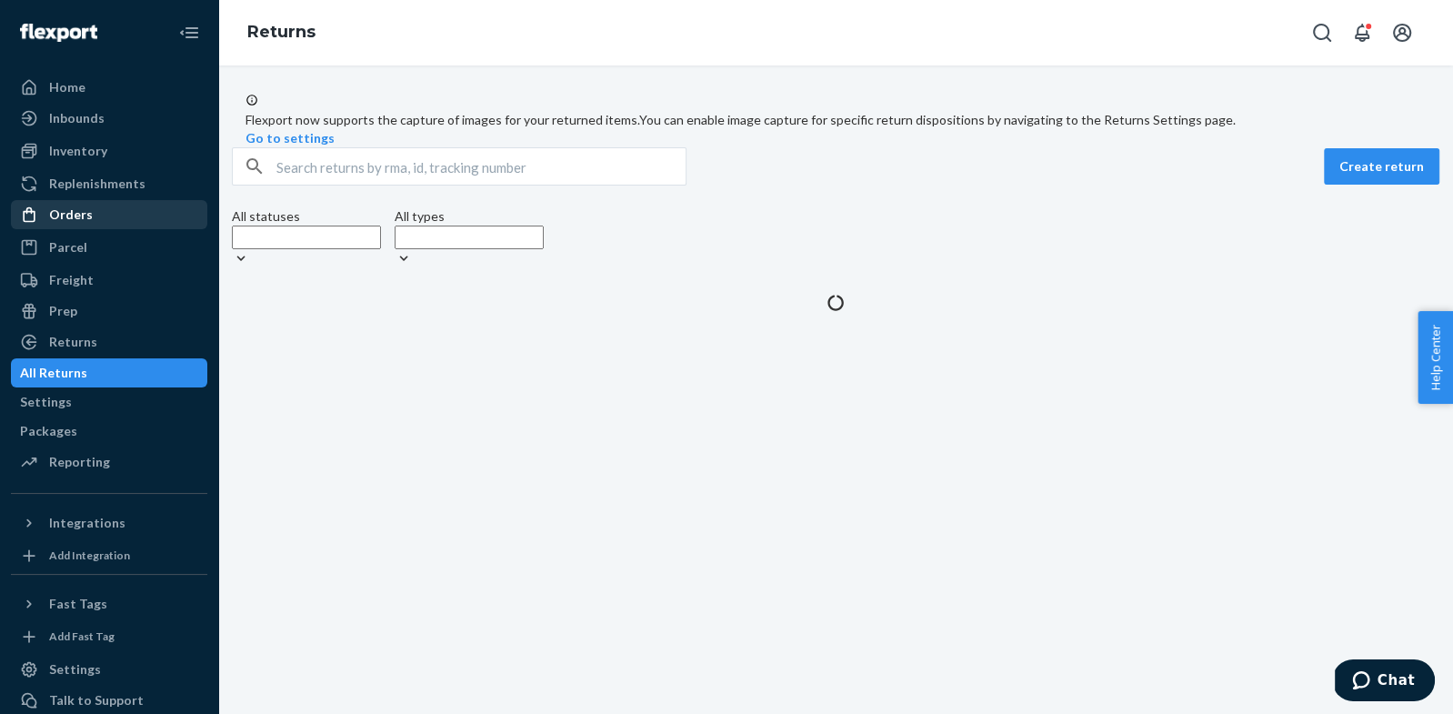
click at [85, 228] on link "Orders" at bounding box center [109, 214] width 196 height 29
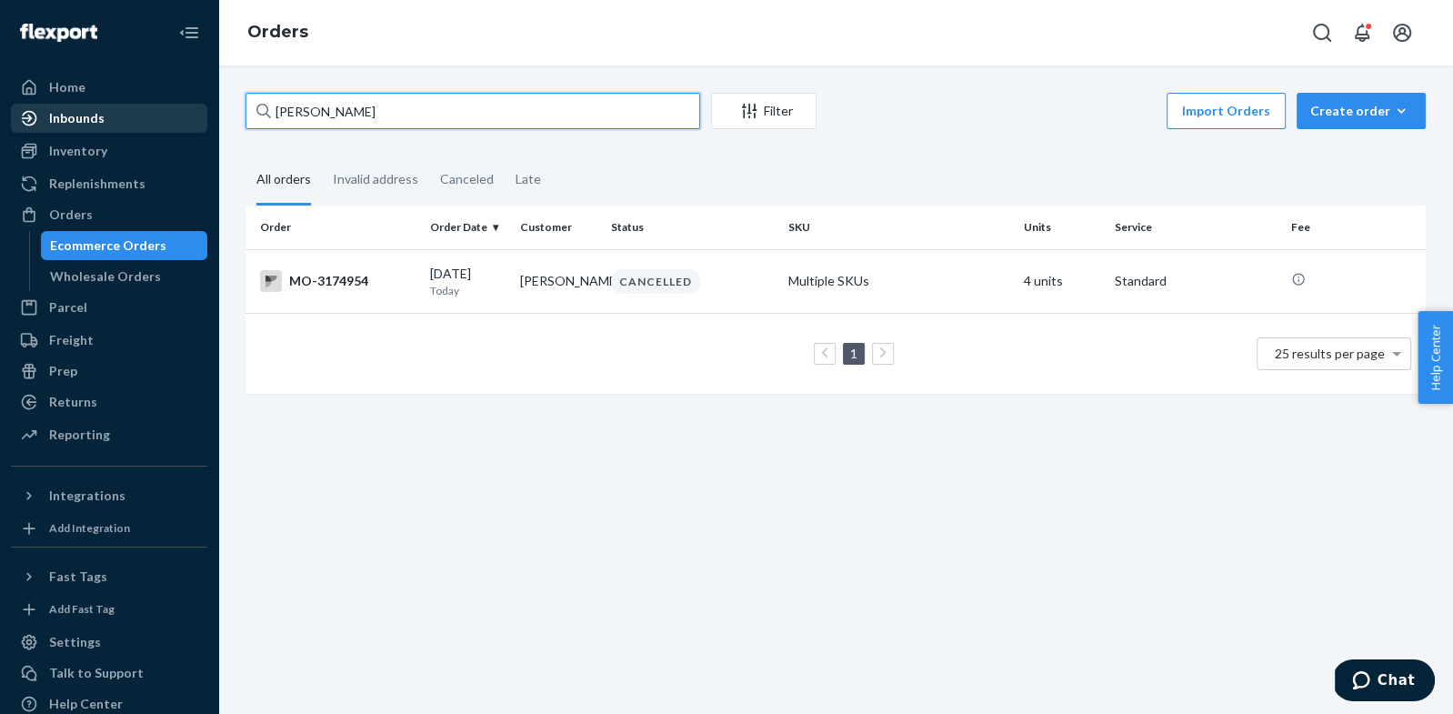
drag, startPoint x: 441, startPoint y: 118, endPoint x: 114, endPoint y: 109, distance: 327.4
click at [112, 108] on div "Home Inbounds Shipping Plans Problems Inventory Products Branded Packaging Repl…" at bounding box center [726, 357] width 1453 height 714
paste input "Ramona Graves Bode"
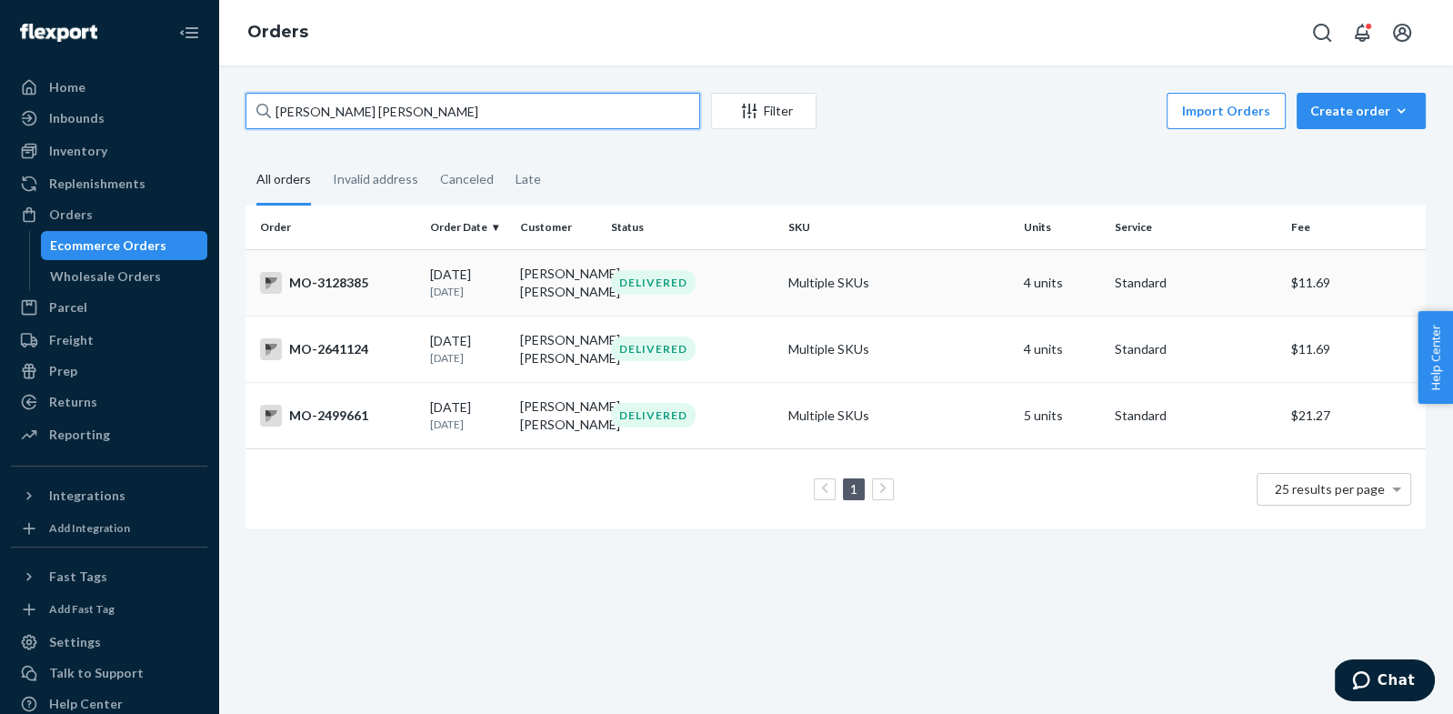
type input "Ramona Graves Bode"
click at [336, 281] on div "MO-3128385" at bounding box center [337, 283] width 155 height 22
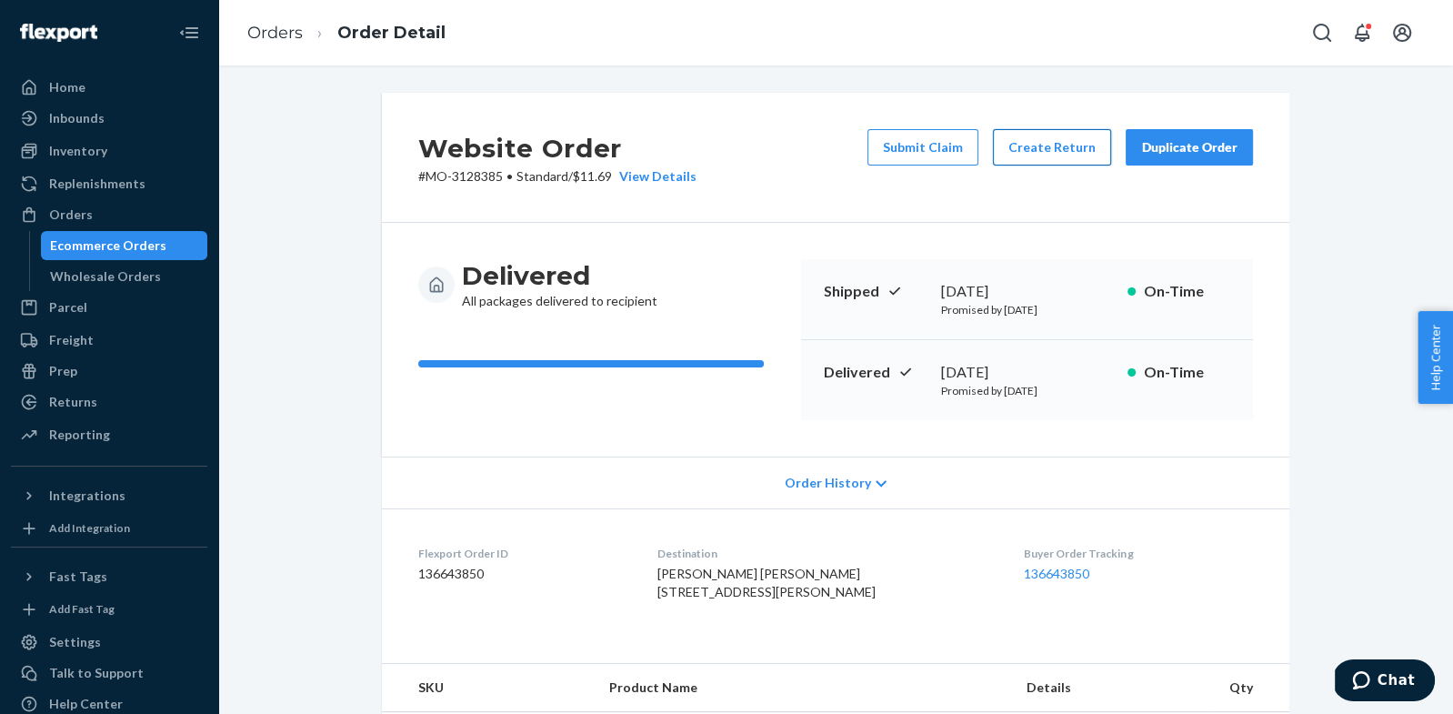
click at [1024, 154] on button "Create Return" at bounding box center [1052, 147] width 118 height 36
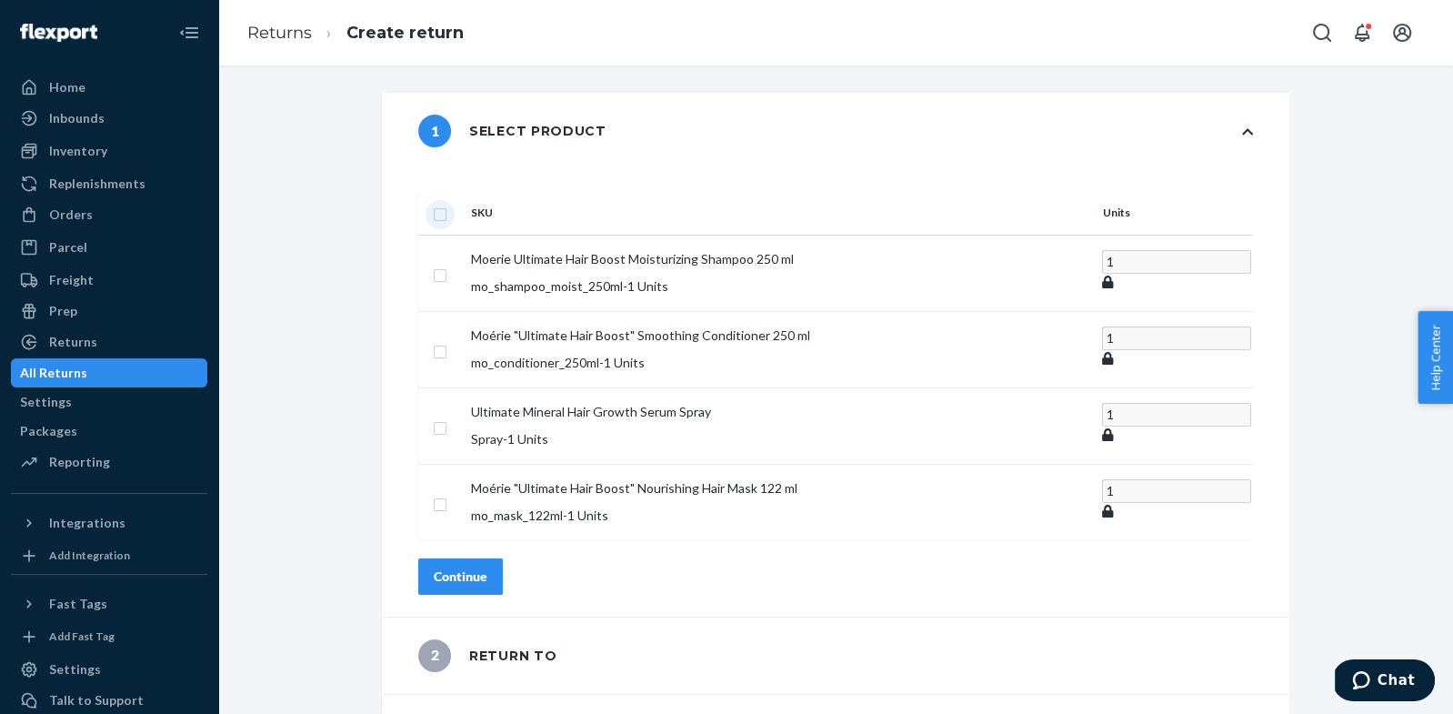
click at [447, 203] on input "checkbox" at bounding box center [440, 212] width 15 height 19
checkbox input "true"
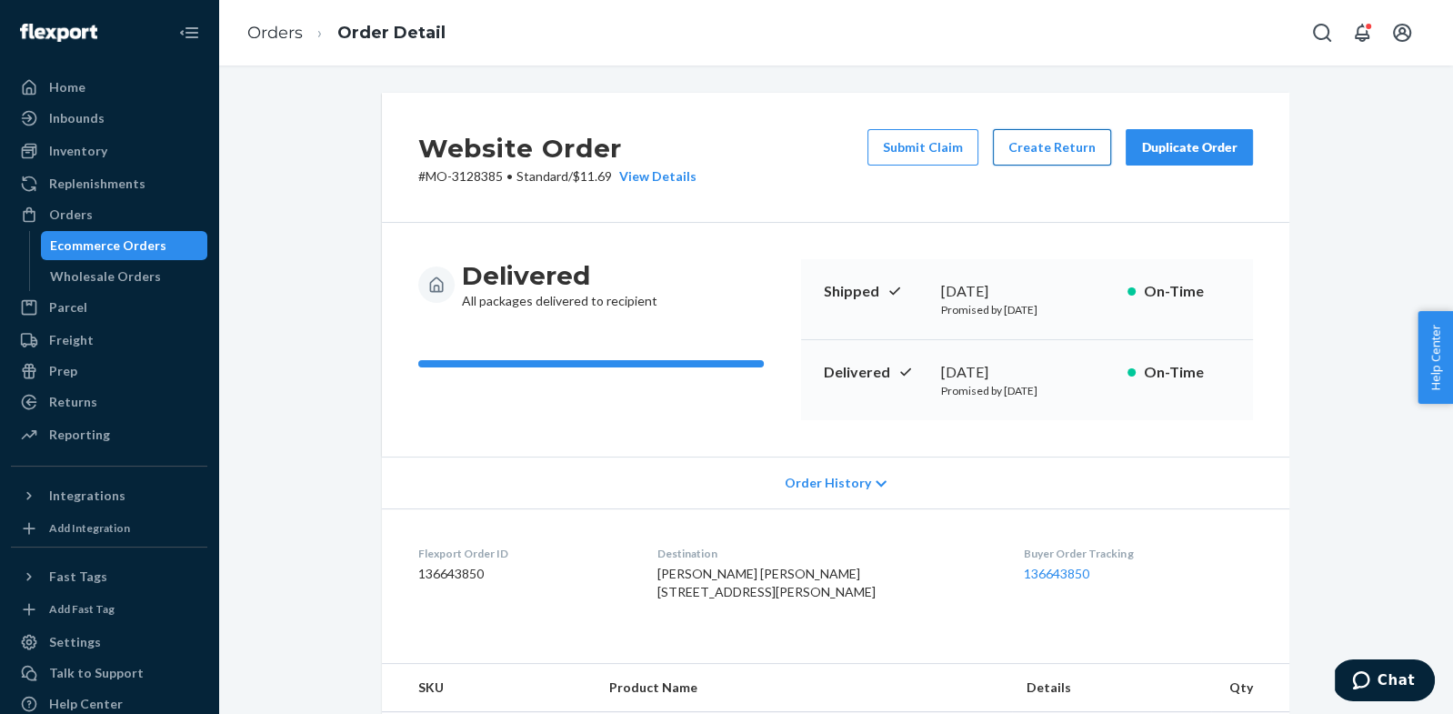
click at [1048, 158] on button "Create Return" at bounding box center [1052, 147] width 118 height 36
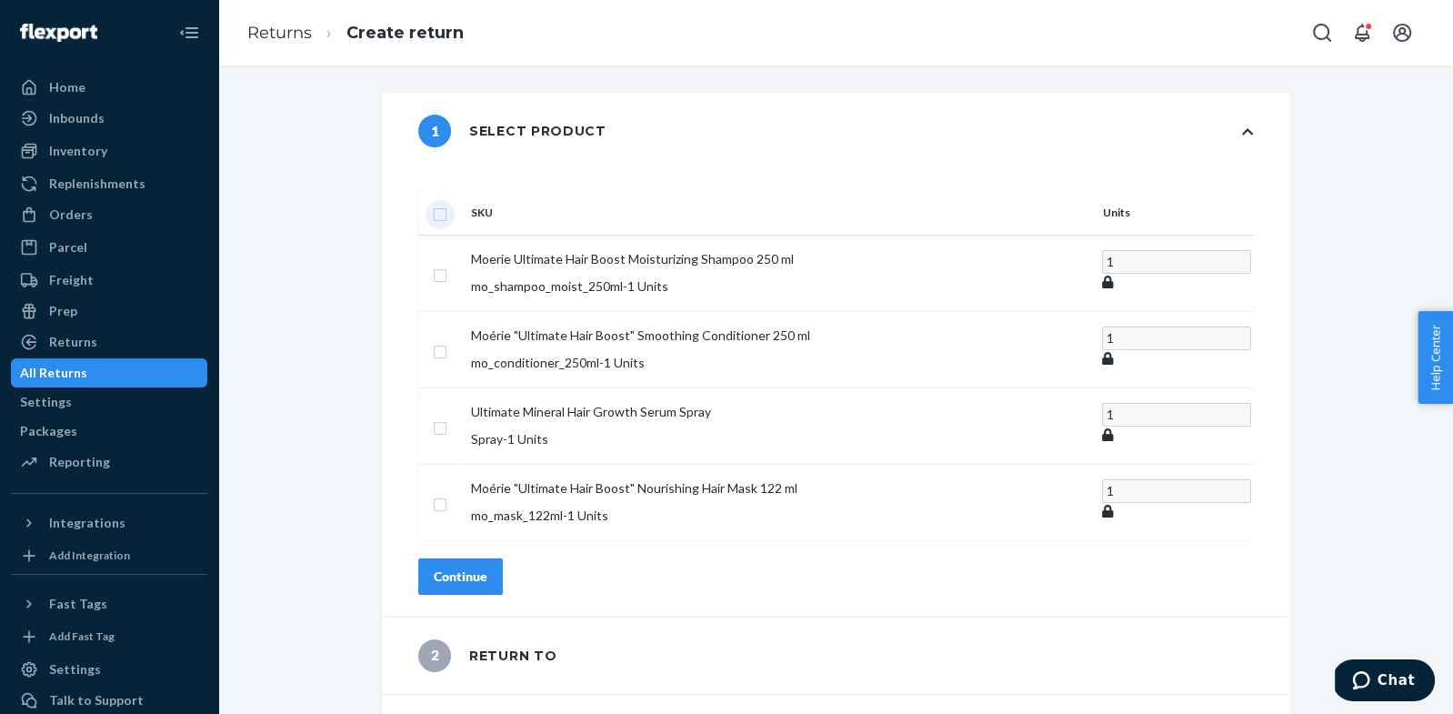
click at [447, 203] on input "checkbox" at bounding box center [440, 212] width 15 height 19
checkbox input "true"
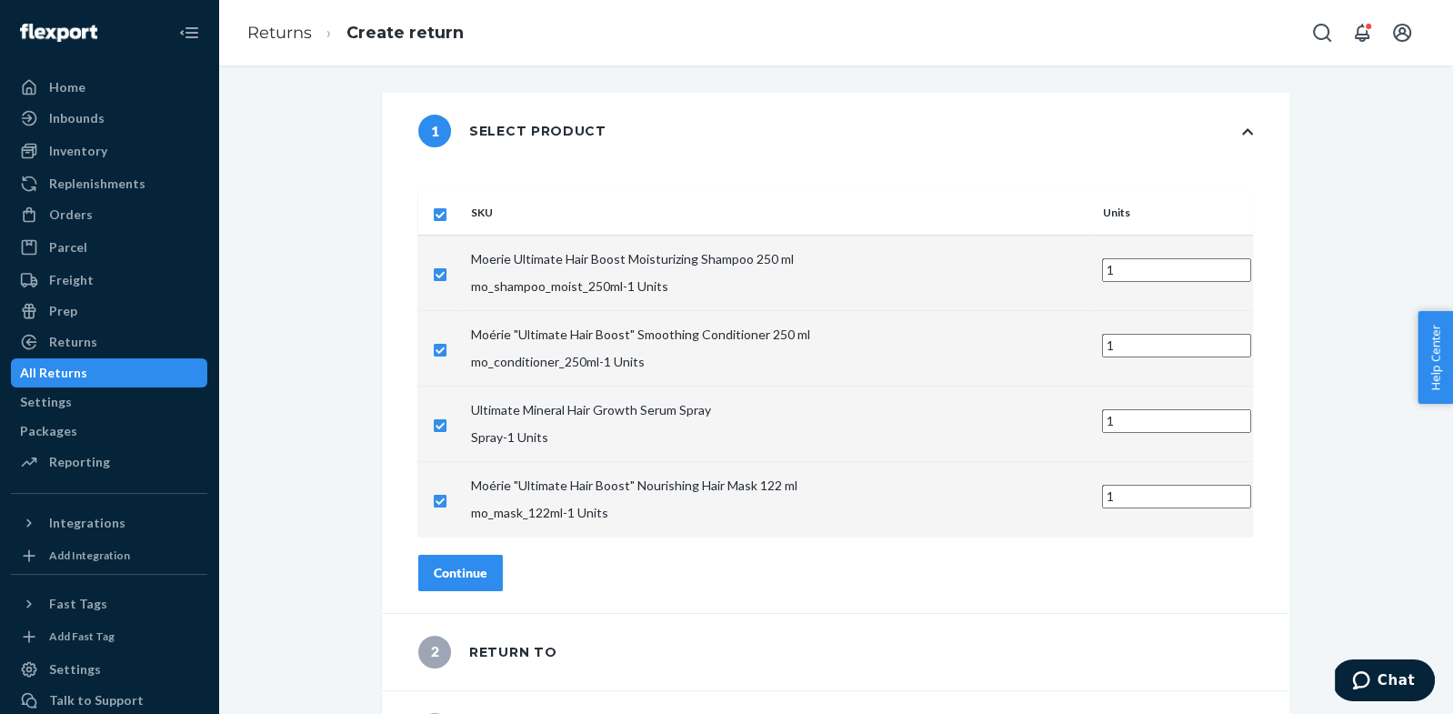
click at [487, 564] on div "Continue" at bounding box center [461, 573] width 54 height 18
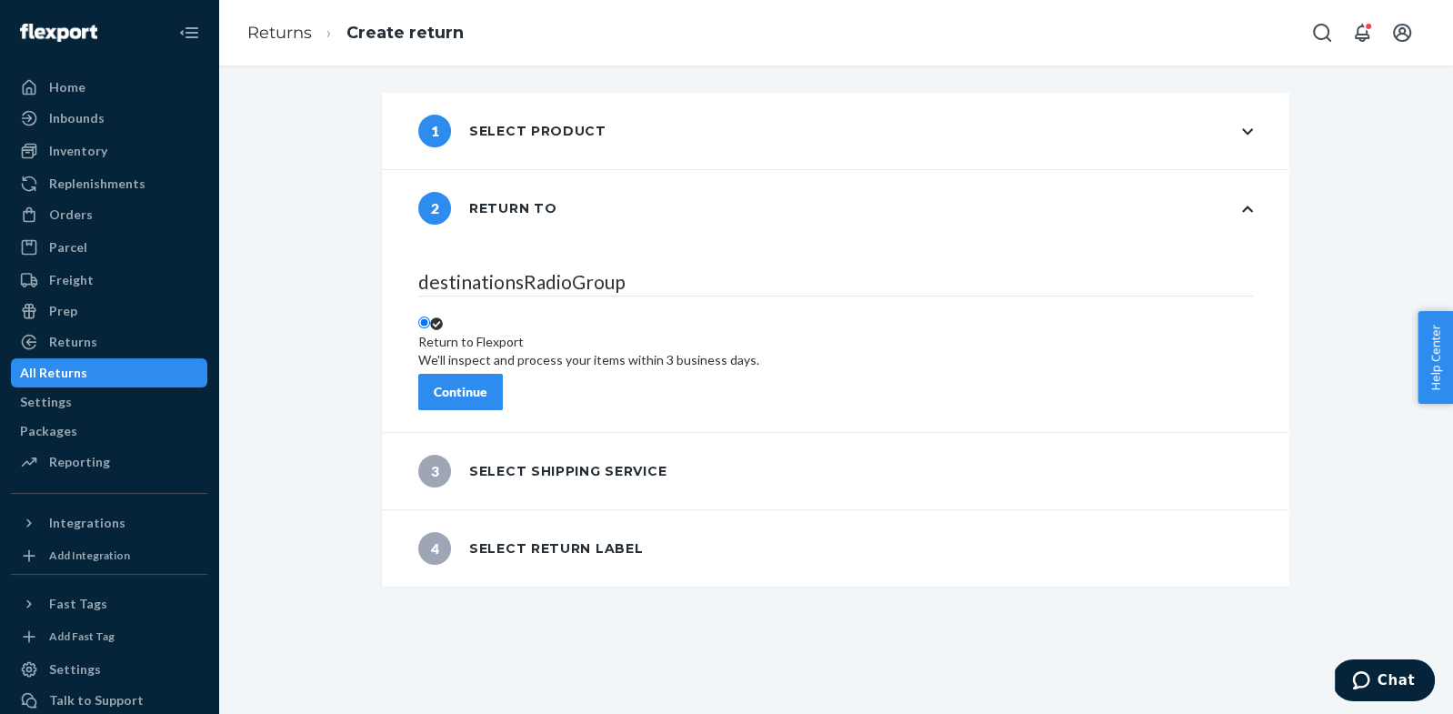
click at [487, 383] on div "Continue" at bounding box center [461, 392] width 54 height 18
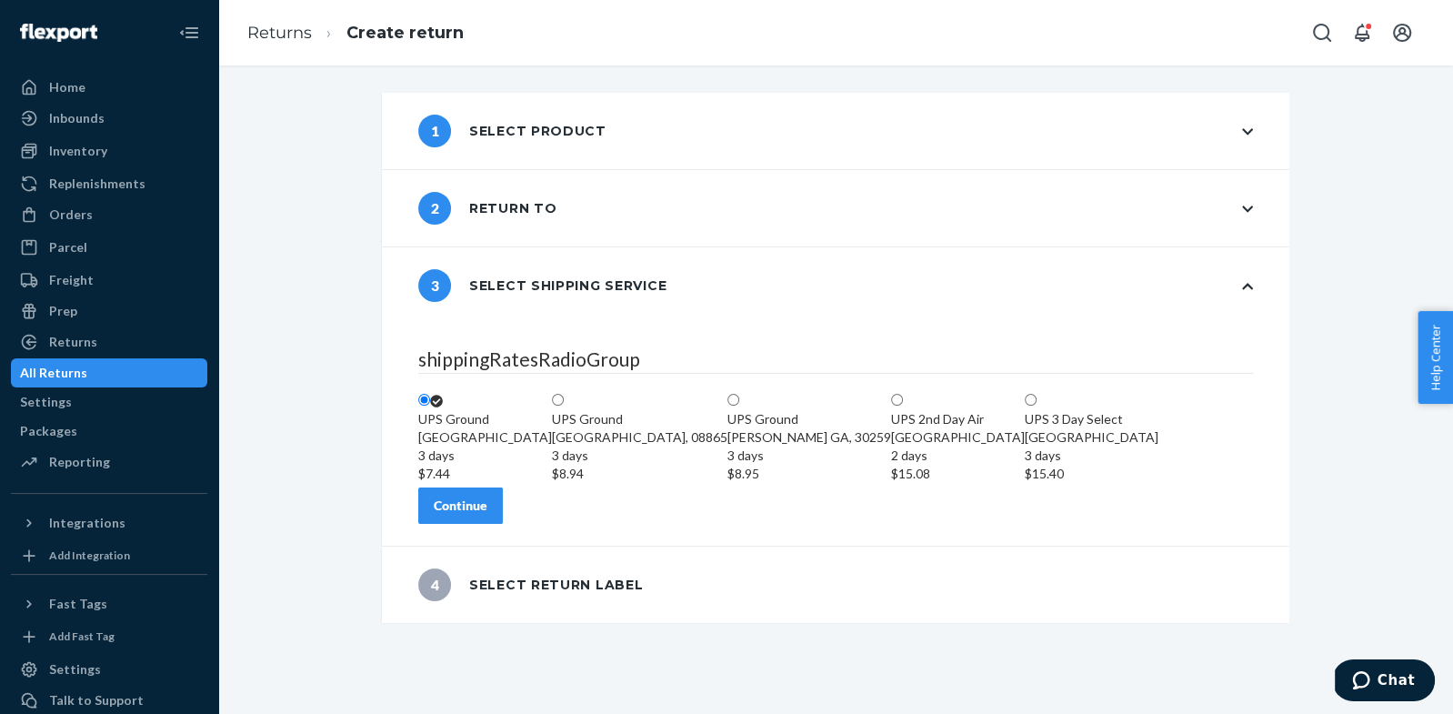
scroll to position [12, 0]
click at [503, 524] on button "Continue" at bounding box center [460, 505] width 85 height 36
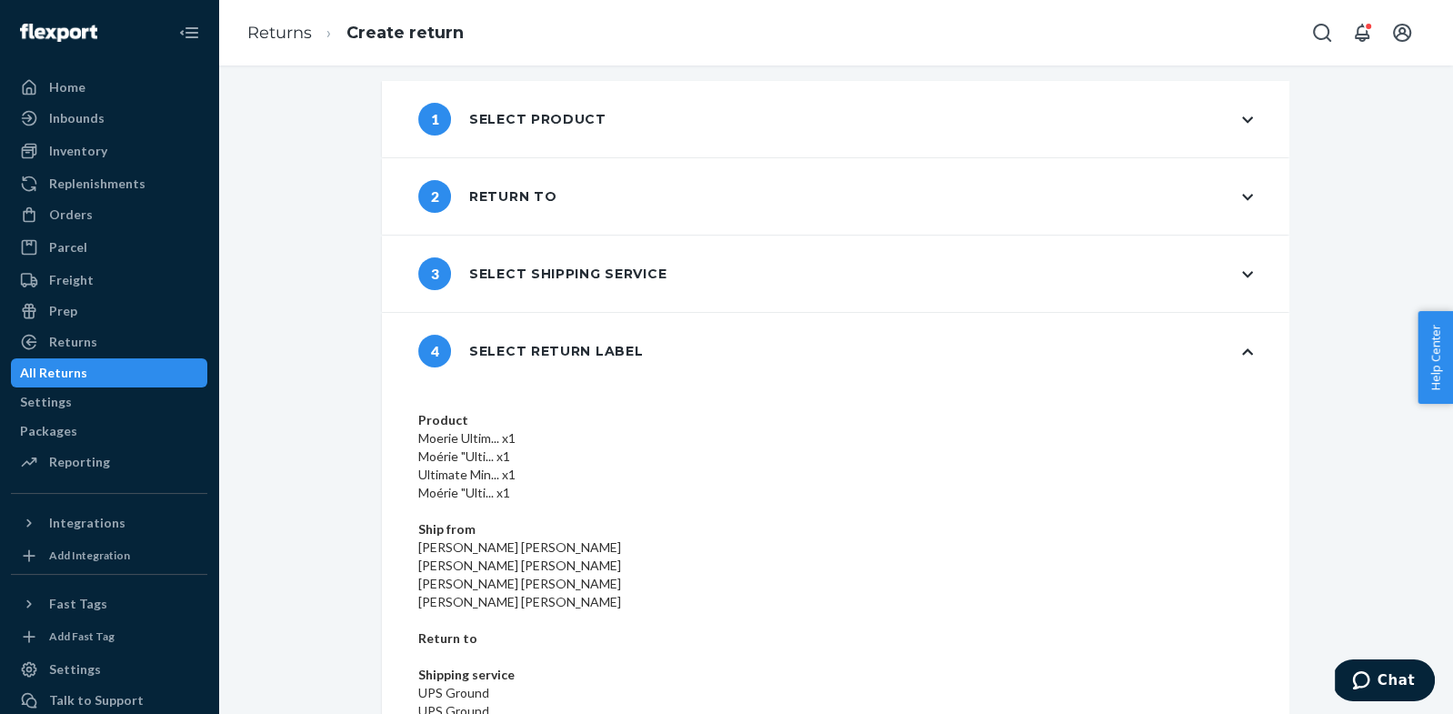
scroll to position [80, 0]
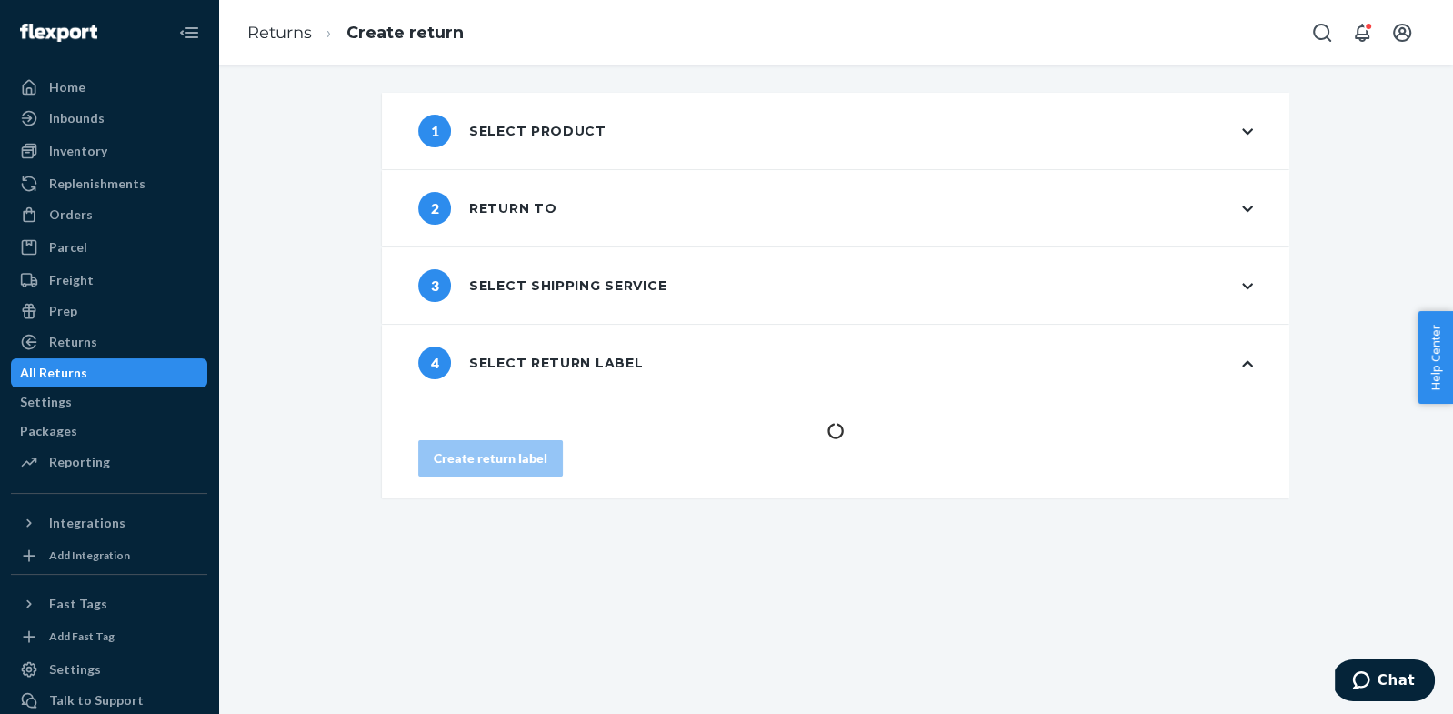
scroll to position [0, 0]
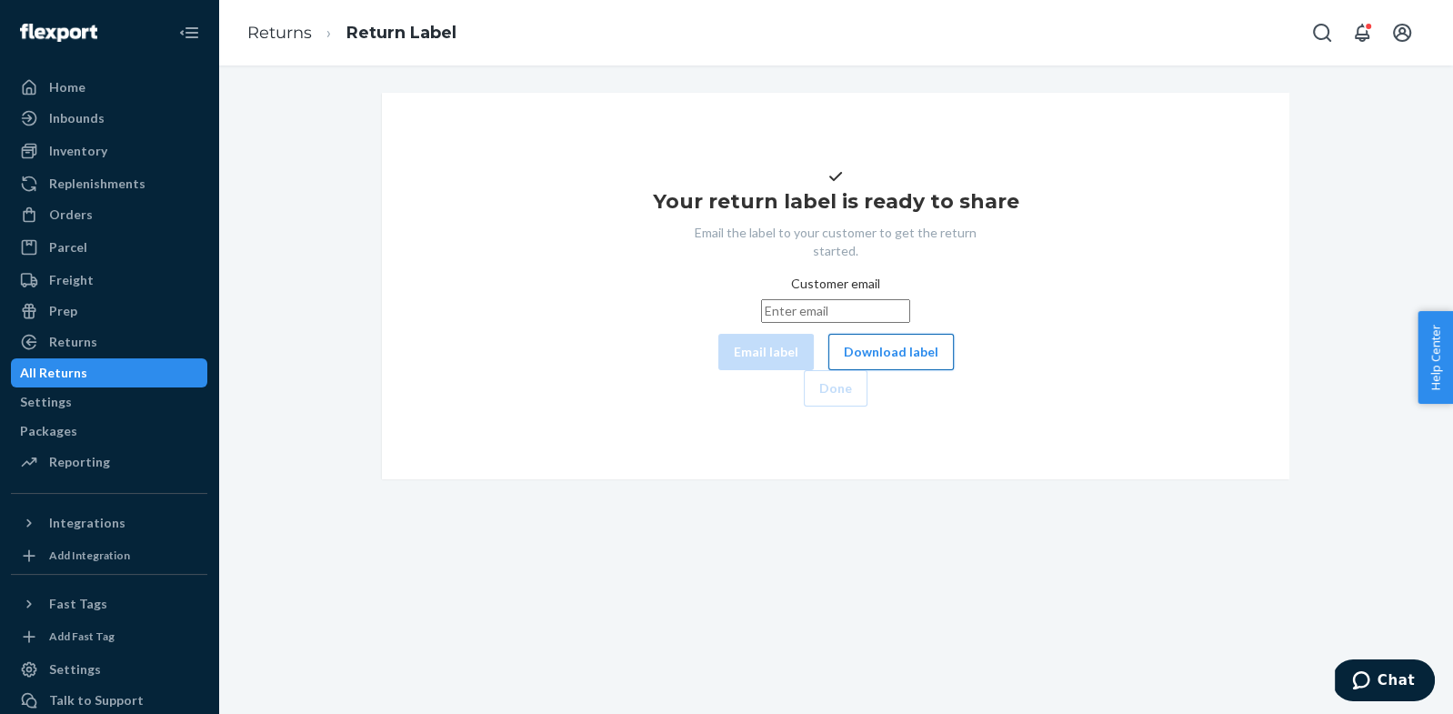
click at [828, 370] on button "Download label" at bounding box center [890, 352] width 125 height 36
